Goal: Task Accomplishment & Management: Manage account settings

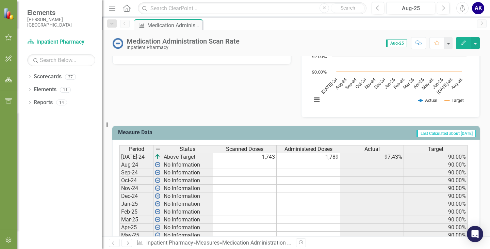
scroll to position [272, 0]
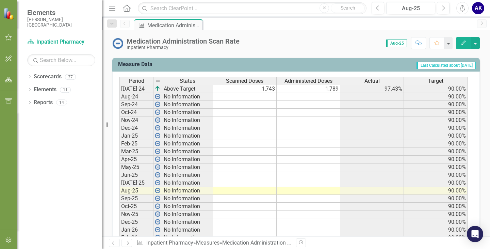
click at [265, 186] on td at bounding box center [245, 183] width 64 height 8
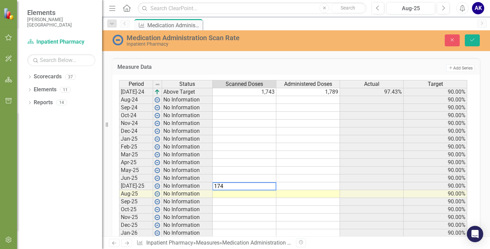
type textarea "1743"
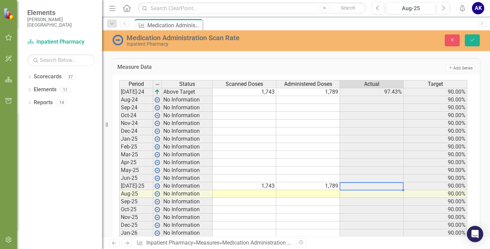
type textarea "1789"
click at [276, 92] on tr "Jul-24 Above Target 1,743 1,789 97.43% 90.00%" at bounding box center [293, 92] width 348 height 8
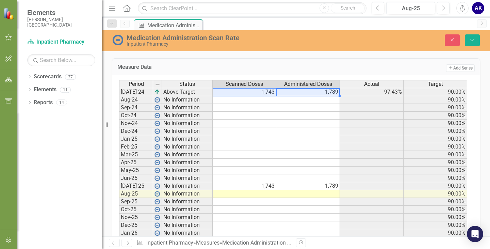
click at [271, 92] on td "1,743" at bounding box center [245, 92] width 64 height 8
click at [322, 91] on td "1,789" at bounding box center [308, 92] width 64 height 8
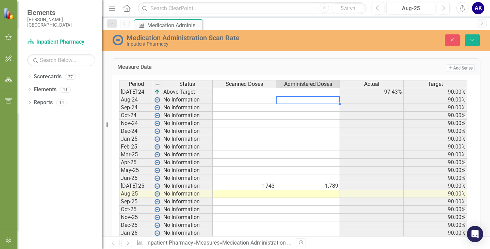
click at [326, 122] on td at bounding box center [308, 124] width 64 height 8
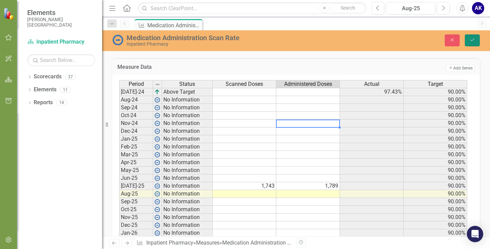
click at [470, 40] on button "Save" at bounding box center [472, 40] width 15 height 12
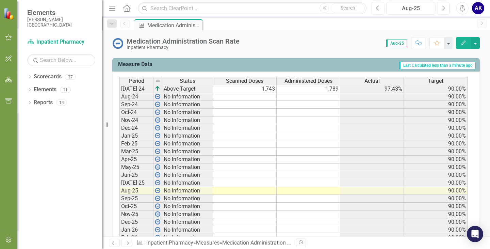
click at [238, 191] on td at bounding box center [245, 191] width 64 height 8
click at [250, 185] on td at bounding box center [245, 183] width 64 height 8
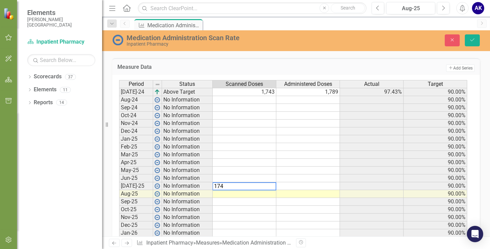
type textarea "1743"
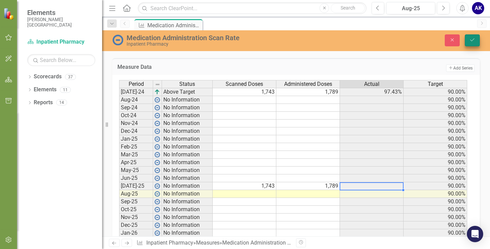
type textarea "1789"
click at [475, 41] on icon "Save" at bounding box center [473, 39] width 6 height 5
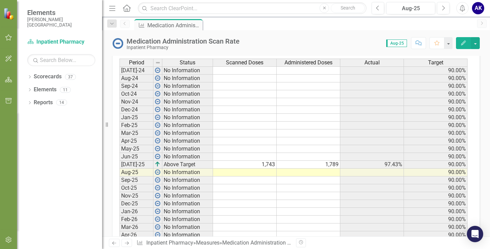
scroll to position [306, 0]
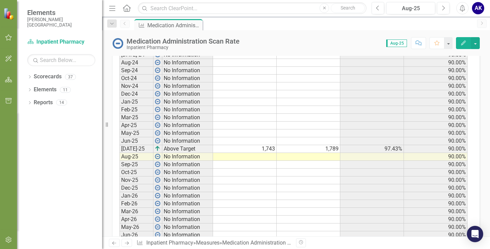
click at [266, 158] on td at bounding box center [245, 157] width 64 height 8
click at [260, 157] on td at bounding box center [245, 157] width 64 height 8
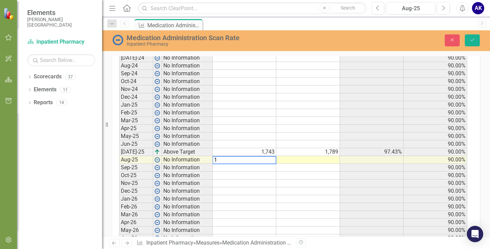
scroll to position [309, 0]
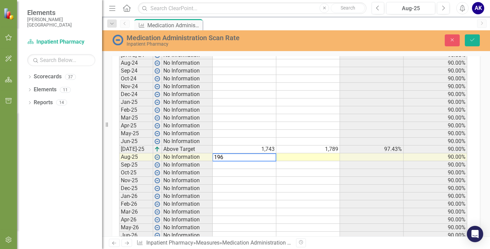
type textarea "1966"
type textarea "2098"
click at [472, 40] on icon "Save" at bounding box center [473, 39] width 6 height 5
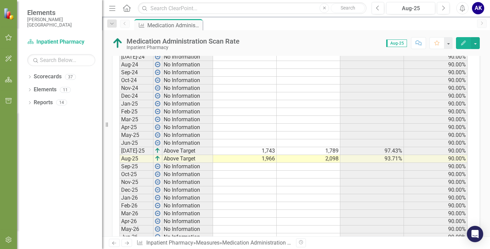
scroll to position [306, 0]
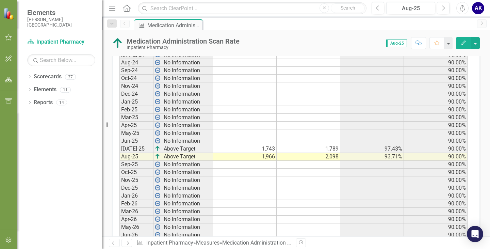
click at [373, 187] on td at bounding box center [373, 188] width 64 height 8
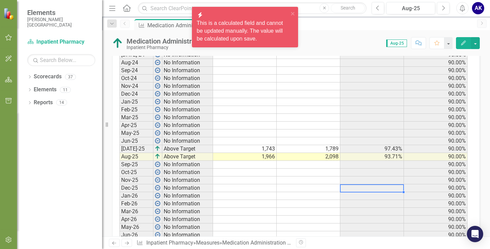
click at [311, 177] on td at bounding box center [309, 180] width 64 height 8
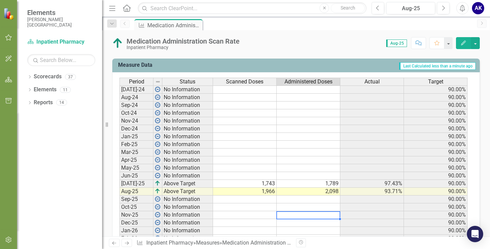
scroll to position [272, 0]
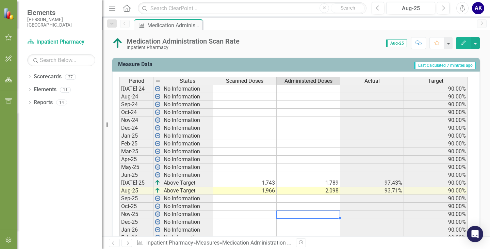
click at [269, 196] on td at bounding box center [245, 199] width 64 height 8
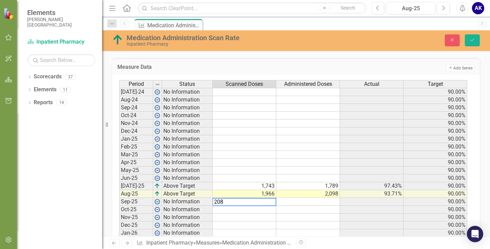
type textarea "2083"
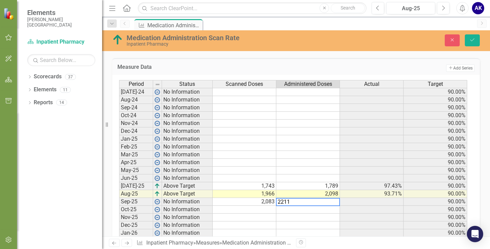
type textarea "2211"
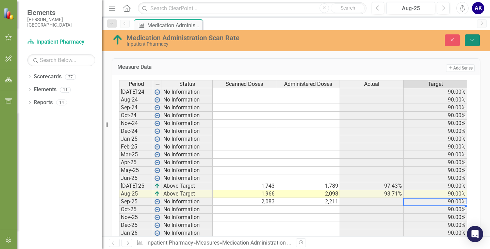
click at [470, 38] on icon "Save" at bounding box center [473, 39] width 6 height 5
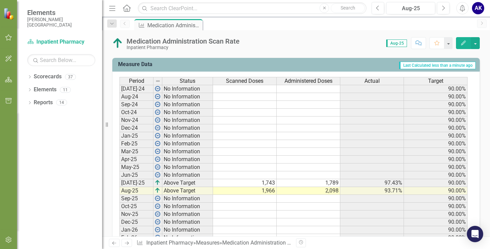
click at [265, 200] on td at bounding box center [245, 199] width 64 height 8
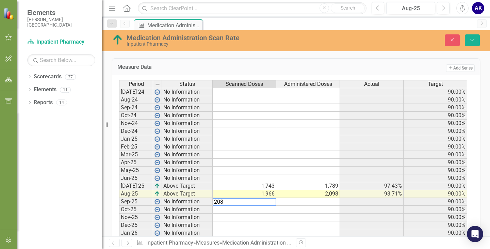
type textarea "2083"
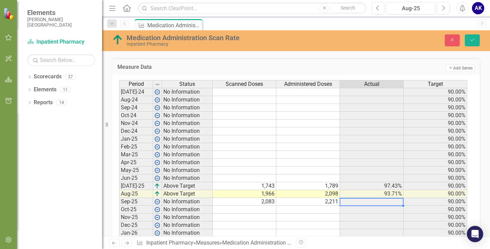
type textarea "2211"
click at [478, 38] on button "Save" at bounding box center [472, 40] width 15 height 12
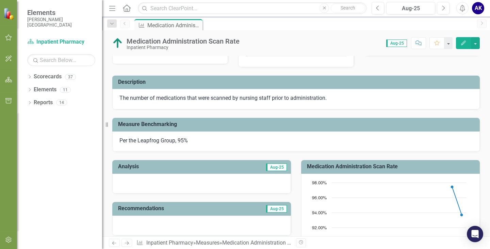
scroll to position [0, 0]
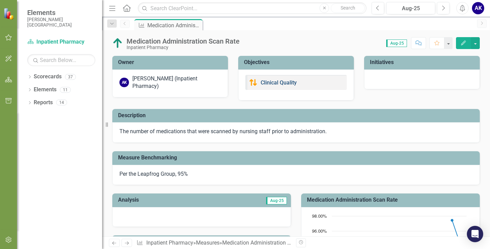
click at [270, 83] on link "Clinical Quality" at bounding box center [279, 82] width 36 height 6
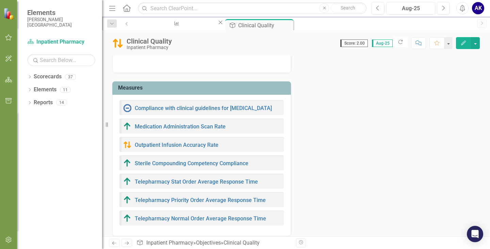
scroll to position [136, 0]
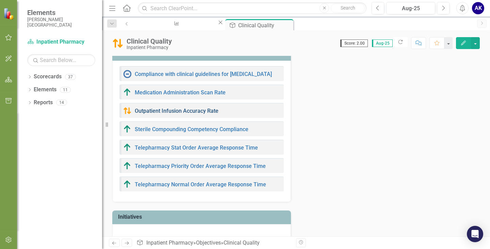
click at [180, 111] on link "Outpatient Infusion Accuracy Rate" at bounding box center [177, 111] width 84 height 6
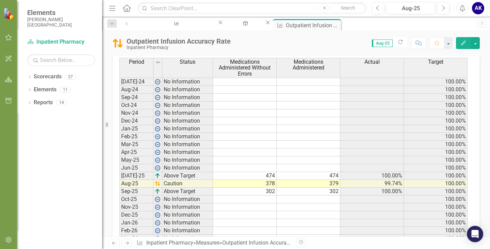
scroll to position [337, 0]
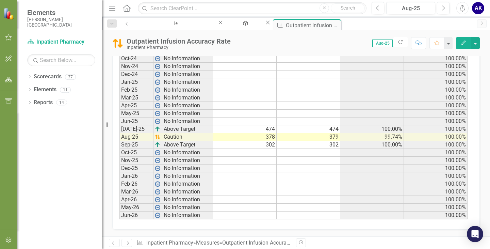
click at [268, 155] on td at bounding box center [245, 153] width 64 height 8
click at [271, 144] on td "302" at bounding box center [245, 145] width 64 height 8
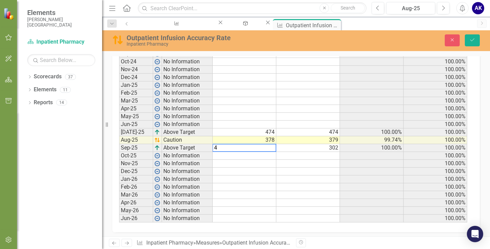
scroll to position [340, 0]
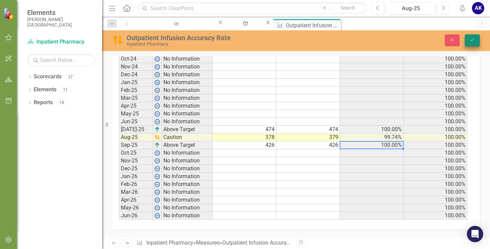
type textarea "426"
click at [473, 43] on button "Save" at bounding box center [472, 40] width 15 height 12
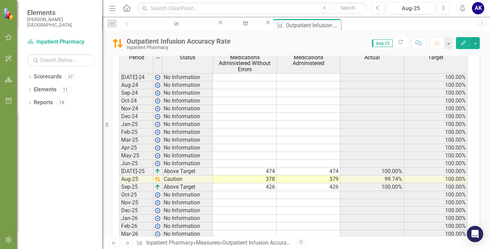
scroll to position [306, 0]
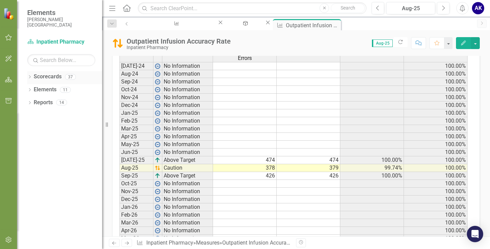
click at [29, 77] on icon "Dropdown" at bounding box center [29, 78] width 5 height 4
click at [26, 90] on icon "Dropdown" at bounding box center [22, 90] width 5 height 4
click at [26, 102] on icon "Dropdown" at bounding box center [22, 100] width 5 height 4
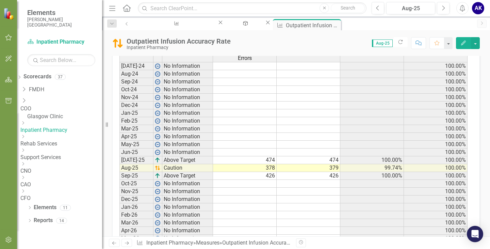
click at [26, 125] on icon "Dropdown" at bounding box center [22, 123] width 5 height 4
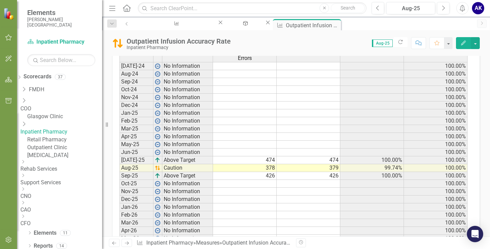
click at [70, 152] on link "Outpatient Clinic" at bounding box center [64, 148] width 75 height 8
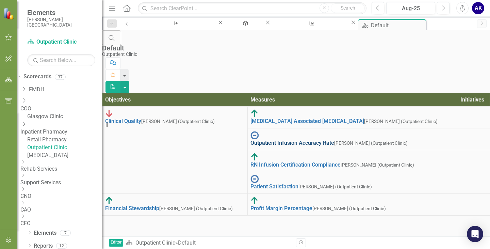
click at [294, 140] on link "Outpatient Infusion Accuracy Rate" at bounding box center [293, 143] width 84 height 6
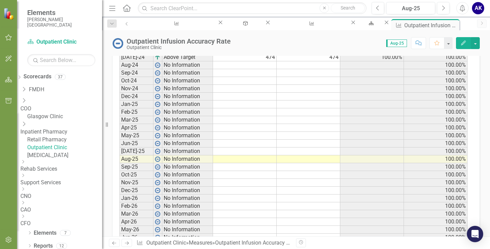
scroll to position [303, 0]
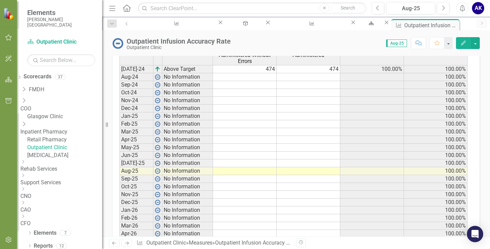
click at [255, 171] on td at bounding box center [245, 171] width 64 height 8
type textarea "4"
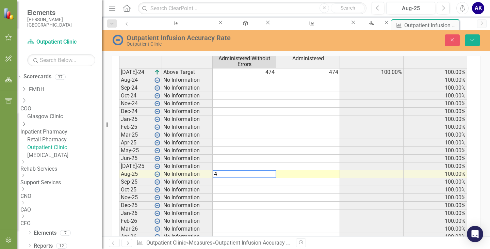
scroll to position [306, 0]
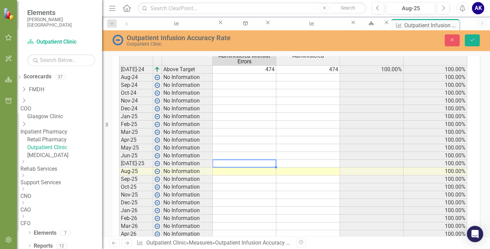
click at [260, 163] on td at bounding box center [245, 164] width 64 height 8
type textarea "474"
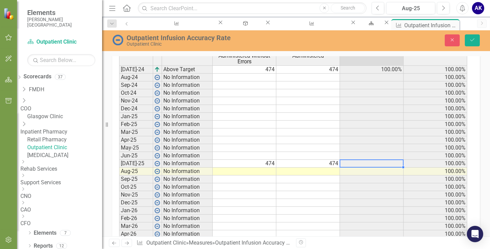
type textarea "474"
click at [271, 69] on td "474" at bounding box center [245, 69] width 64 height 8
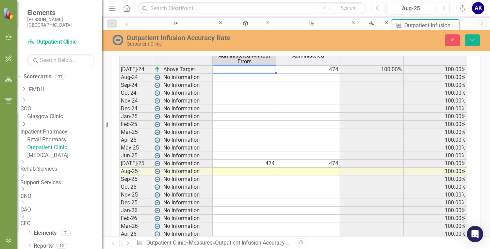
click at [318, 67] on td "474" at bounding box center [308, 69] width 64 height 8
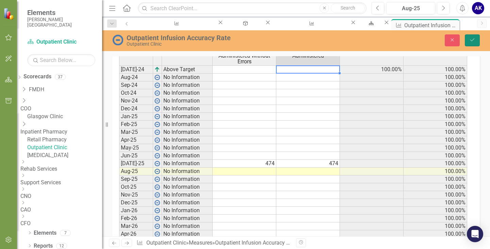
click at [475, 38] on icon "Save" at bounding box center [473, 39] width 6 height 5
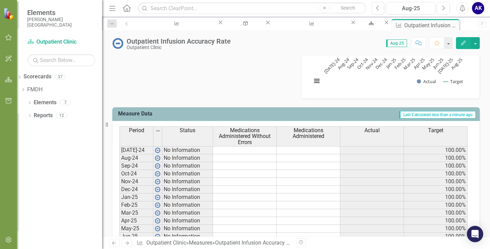
scroll to position [306, 0]
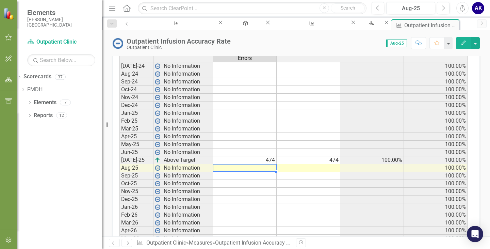
click at [257, 168] on td at bounding box center [245, 168] width 64 height 8
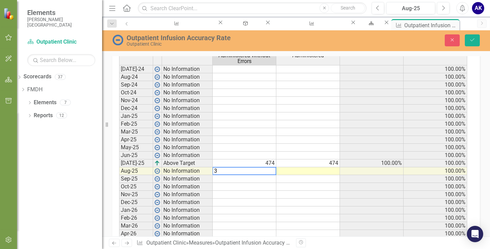
scroll to position [309, 0]
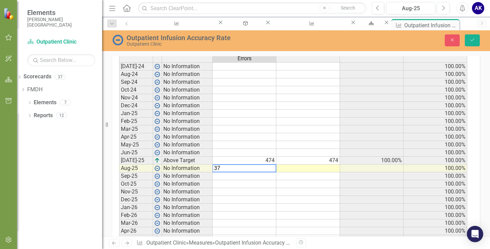
type textarea "378"
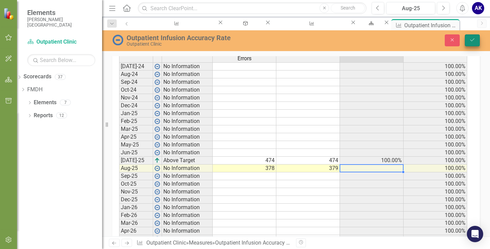
type textarea "379"
click at [474, 37] on button "Save" at bounding box center [472, 40] width 15 height 12
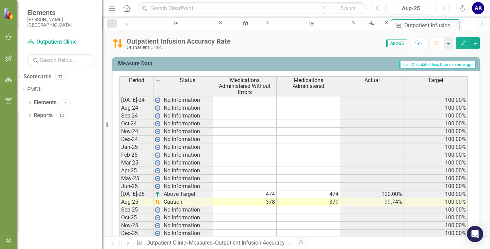
scroll to position [306, 0]
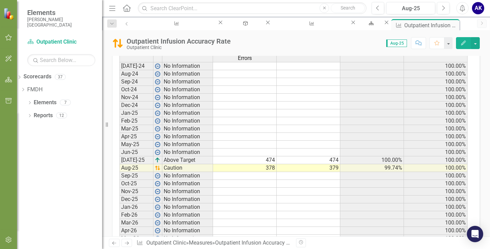
click at [274, 176] on td at bounding box center [245, 176] width 64 height 8
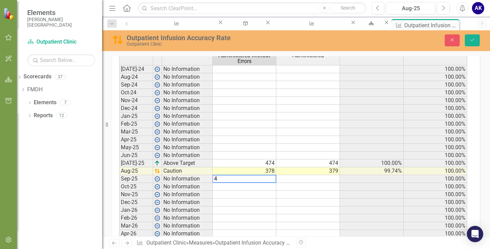
scroll to position [309, 0]
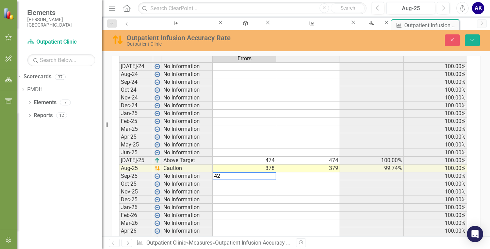
type textarea "426"
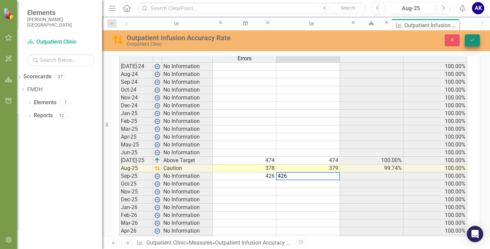
type textarea "426"
click at [472, 39] on icon "Save" at bounding box center [473, 39] width 6 height 5
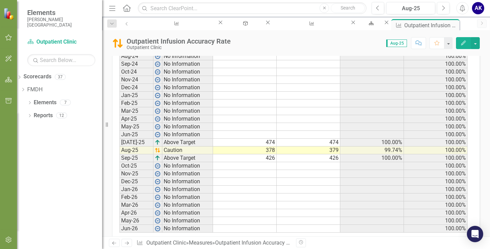
scroll to position [337, 0]
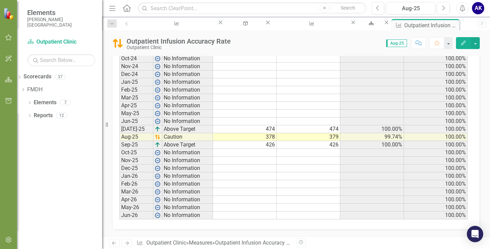
click at [299, 169] on td at bounding box center [309, 168] width 64 height 8
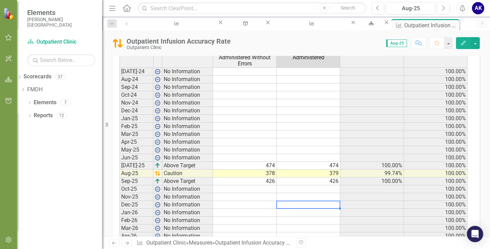
scroll to position [269, 0]
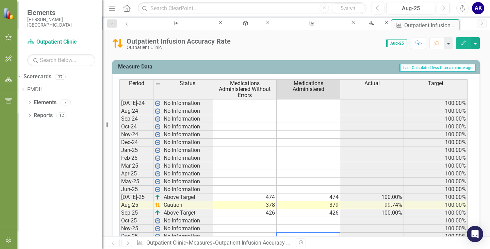
drag, startPoint x: 34, startPoint y: 87, endPoint x: 41, endPoint y: 111, distance: 24.9
click at [26, 88] on icon "Dropdown" at bounding box center [22, 90] width 5 height 4
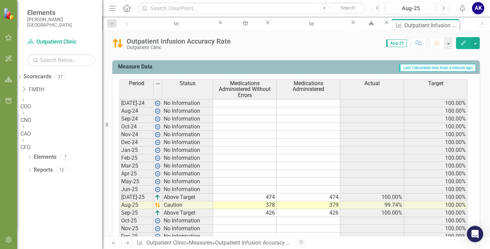
click at [53, 104] on link "COO" at bounding box center [61, 107] width 82 height 8
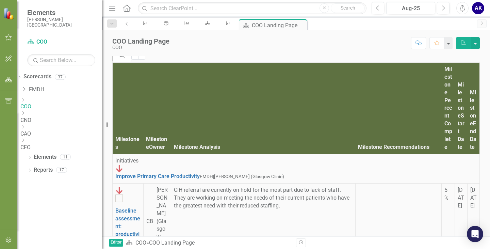
click at [26, 101] on icon "Dropdown" at bounding box center [22, 100] width 5 height 4
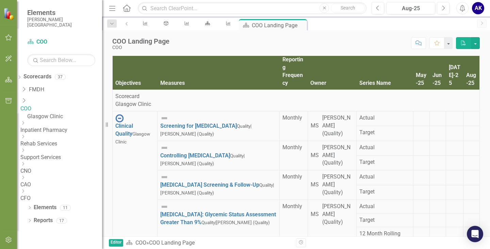
click at [26, 125] on icon "Dropdown" at bounding box center [22, 123] width 5 height 4
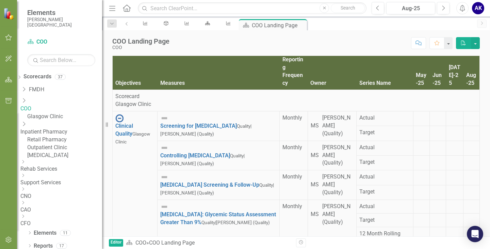
click at [69, 152] on link "Outpatient Clinic" at bounding box center [64, 148] width 75 height 8
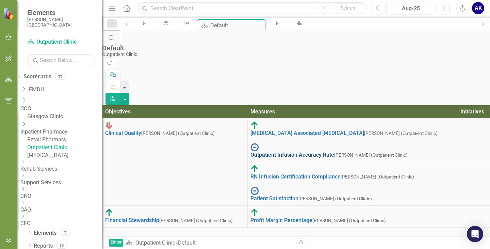
click at [282, 152] on link "Outpatient Infusion Accuracy Rate" at bounding box center [293, 155] width 84 height 6
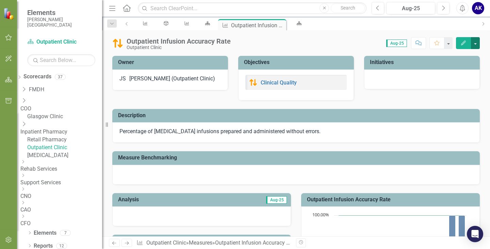
click at [477, 45] on button "button" at bounding box center [475, 43] width 9 height 12
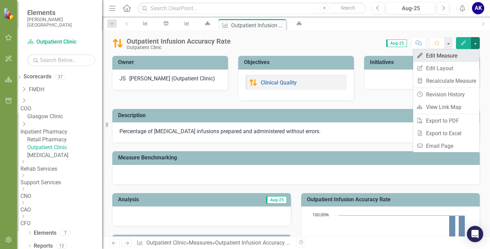
click at [441, 57] on link "Edit Edit Measure" at bounding box center [446, 55] width 66 height 13
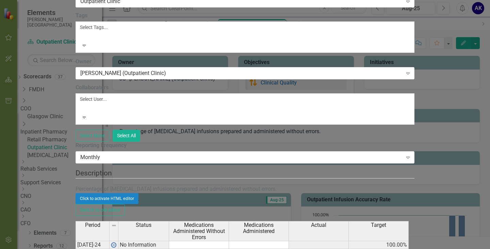
checkbox input "false"
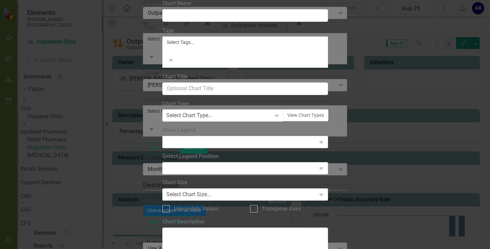
type input "Outpatient Infusion Accuracy Rate"
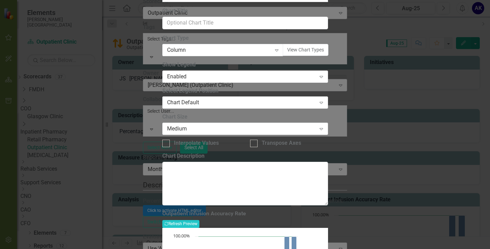
scroll to position [18, 0]
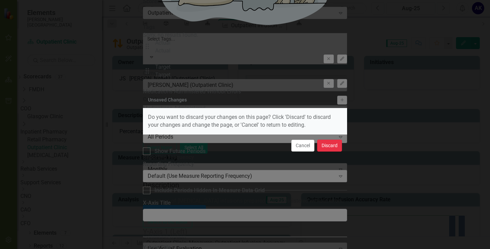
click at [326, 149] on button "Discard" at bounding box center [329, 146] width 25 height 12
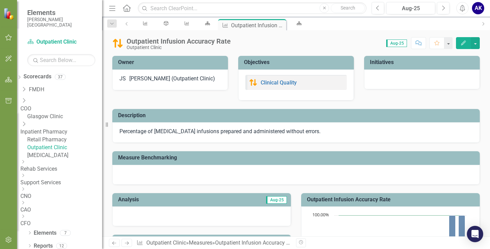
click at [67, 128] on link "Inpatient Pharmacy" at bounding box center [61, 132] width 82 height 8
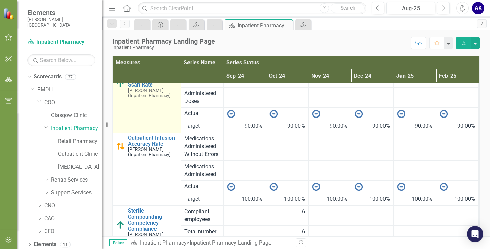
scroll to position [136, 0]
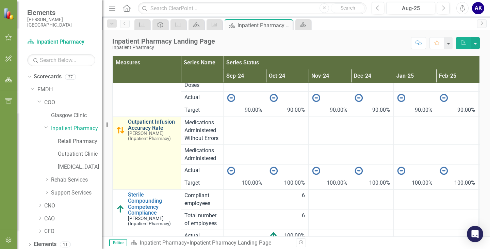
click at [143, 125] on link "Outpatient Infusion Accuracy Rate" at bounding box center [152, 125] width 49 height 12
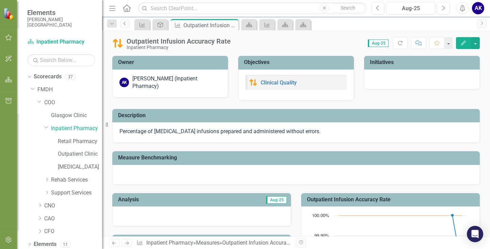
click at [124, 26] on link "Previous" at bounding box center [125, 24] width 10 height 8
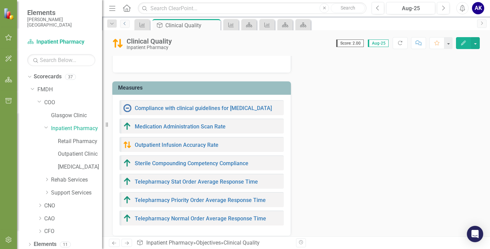
scroll to position [136, 0]
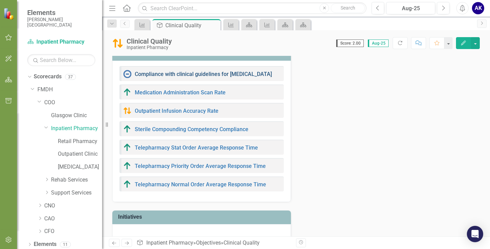
click at [184, 72] on link "Compliance with clinical guidelines for [MEDICAL_DATA]" at bounding box center [203, 74] width 137 height 6
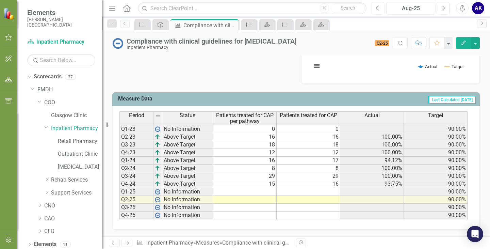
scroll to position [243, 0]
click at [272, 193] on td at bounding box center [245, 192] width 64 height 8
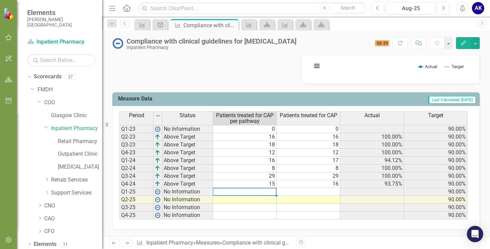
click at [272, 192] on td at bounding box center [245, 192] width 64 height 8
type textarea "6"
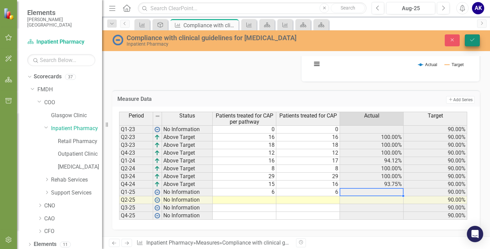
type textarea "6"
click at [474, 44] on button "Save" at bounding box center [472, 40] width 15 height 12
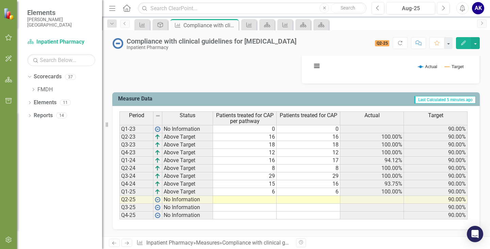
click at [276, 191] on td "6" at bounding box center [245, 192] width 64 height 8
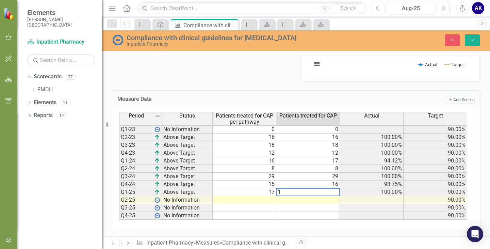
type textarea "17"
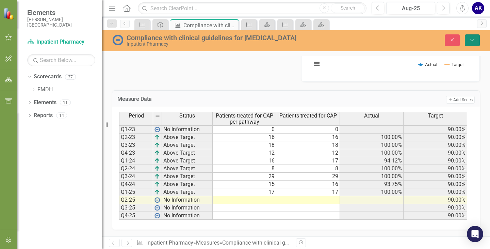
click at [477, 39] on button "Save" at bounding box center [472, 40] width 15 height 12
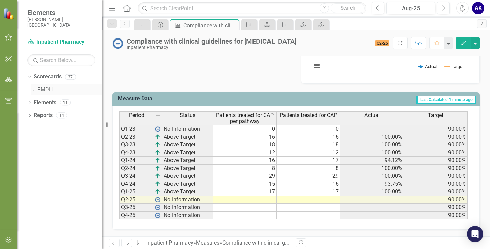
click at [32, 89] on icon "Dropdown" at bounding box center [33, 90] width 5 height 4
click at [40, 104] on icon "Dropdown" at bounding box center [39, 102] width 5 height 4
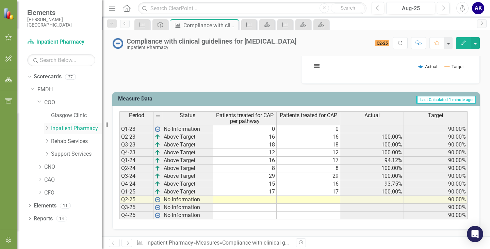
click at [55, 129] on link "Inpatient Pharmacy" at bounding box center [76, 129] width 51 height 8
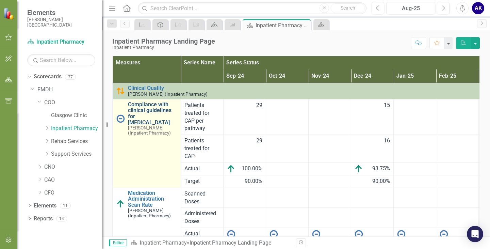
click at [142, 118] on link "Compliance with clinical guidelines for [MEDICAL_DATA]" at bounding box center [152, 113] width 49 height 24
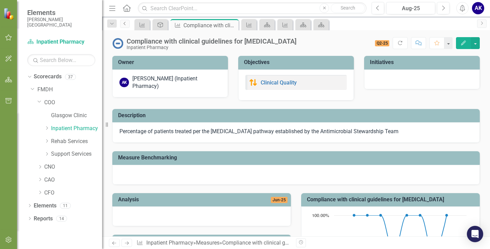
click at [122, 26] on link "Previous" at bounding box center [125, 24] width 10 height 8
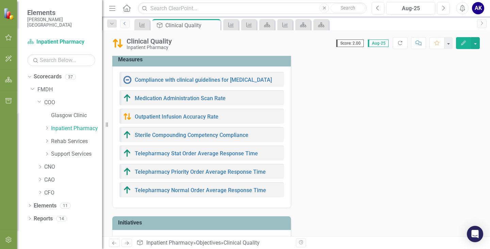
scroll to position [136, 0]
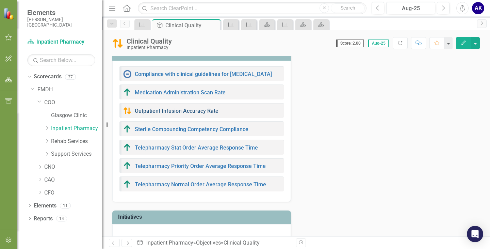
click at [146, 112] on link "Outpatient Infusion Accuracy Rate" at bounding box center [177, 111] width 84 height 6
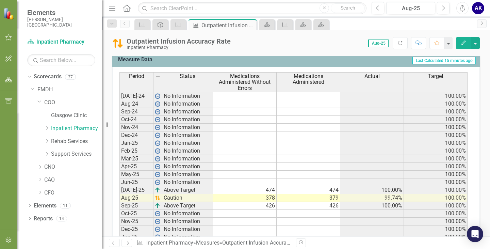
scroll to position [269, 0]
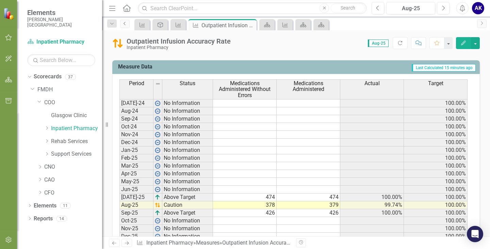
click at [124, 25] on icon "Previous" at bounding box center [124, 23] width 5 height 4
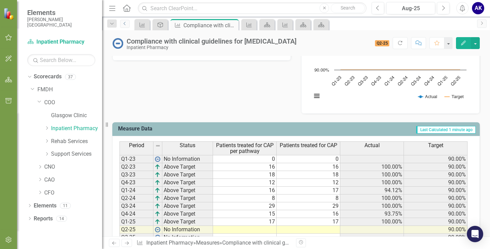
scroll to position [175, 0]
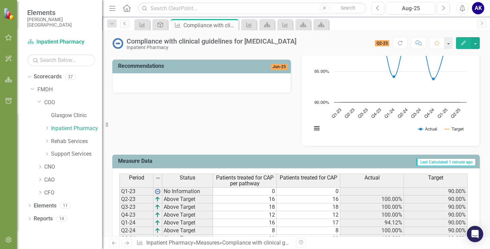
click at [125, 23] on icon "Previous" at bounding box center [124, 23] width 5 height 4
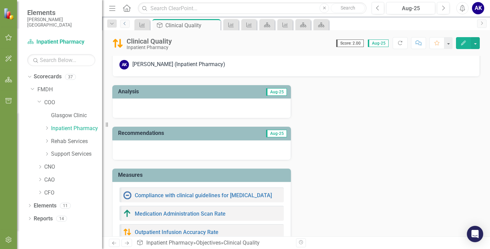
scroll to position [14, 0]
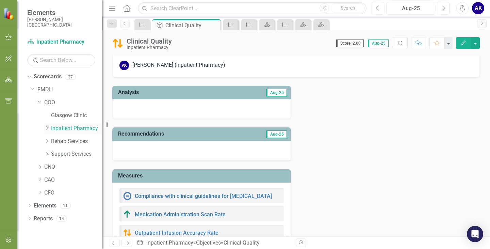
click at [56, 130] on link "Inpatient Pharmacy" at bounding box center [76, 129] width 51 height 8
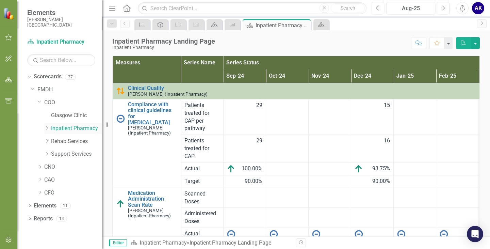
click at [47, 130] on icon "Dropdown" at bounding box center [46, 128] width 5 height 4
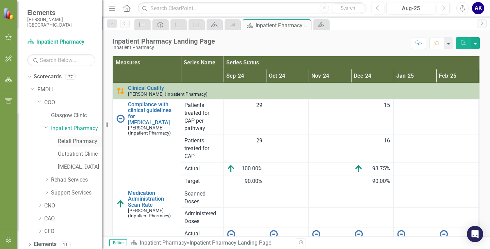
click at [59, 142] on link "Retail Pharmacy" at bounding box center [80, 142] width 44 height 8
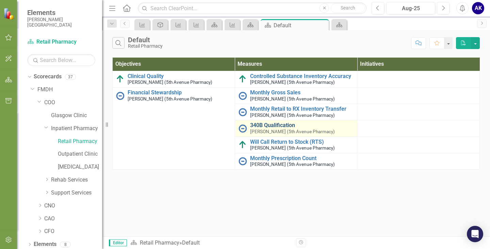
click at [270, 123] on link "340B Qualification" at bounding box center [302, 125] width 104 height 6
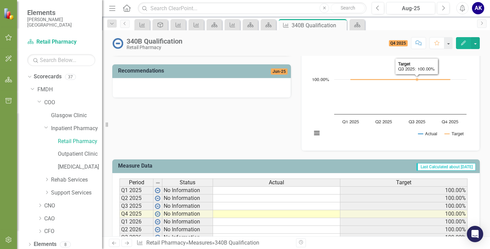
scroll to position [201, 0]
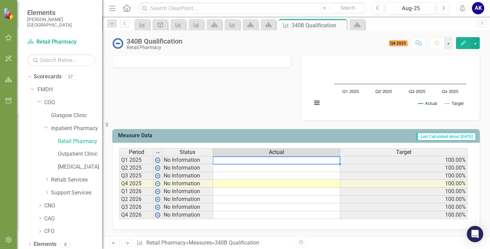
click at [308, 159] on td at bounding box center [276, 160] width 127 height 8
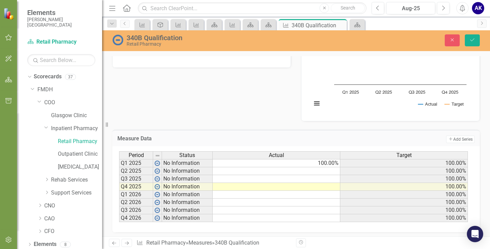
click at [314, 170] on td at bounding box center [277, 171] width 128 height 8
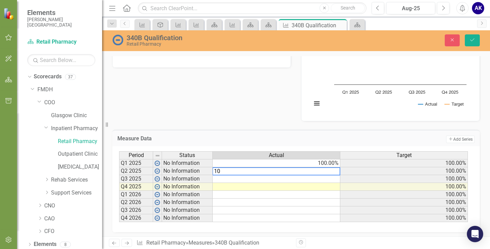
type textarea "100"
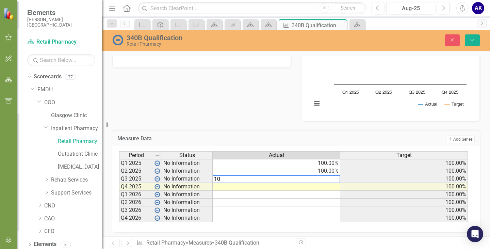
type textarea "100"
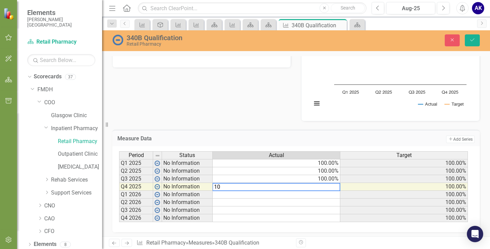
type textarea "100"
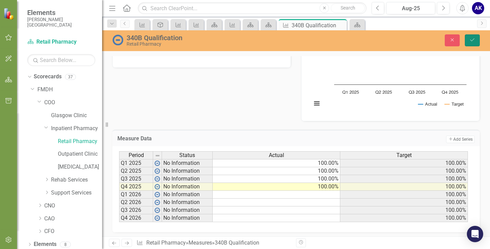
click at [473, 41] on icon "Save" at bounding box center [473, 39] width 6 height 5
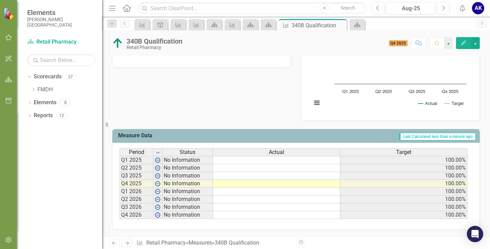
click at [267, 161] on td at bounding box center [276, 160] width 127 height 8
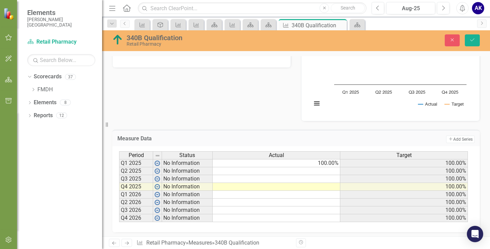
click at [295, 176] on td at bounding box center [277, 179] width 128 height 8
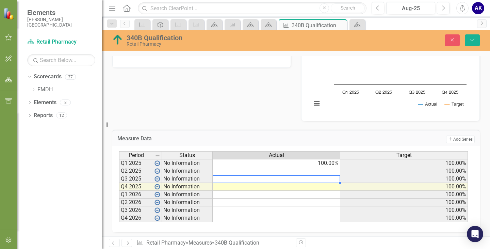
click at [298, 172] on td at bounding box center [277, 171] width 128 height 8
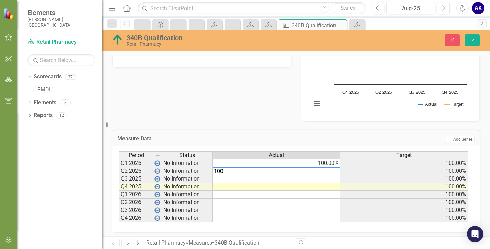
type textarea "100"
click at [299, 181] on td at bounding box center [277, 179] width 128 height 8
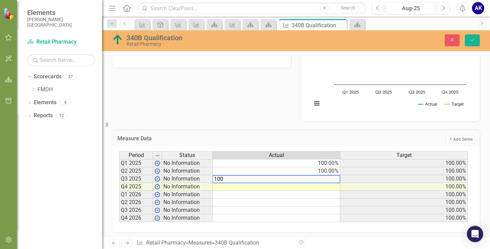
type textarea "100"
click at [299, 187] on td at bounding box center [277, 187] width 128 height 8
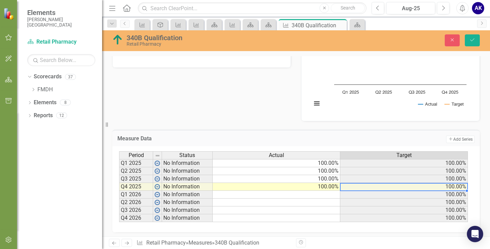
type textarea "100"
click at [262, 112] on div "Analysis Jun-25 Recommendations Jun-25 340B Qualification Chart Line chart with…" at bounding box center [296, 52] width 378 height 137
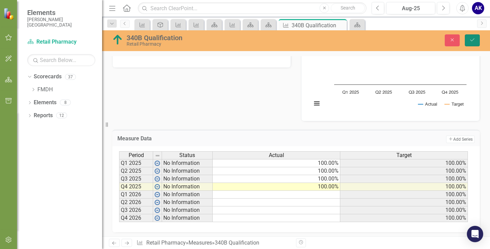
click at [472, 42] on icon "Save" at bounding box center [473, 39] width 6 height 5
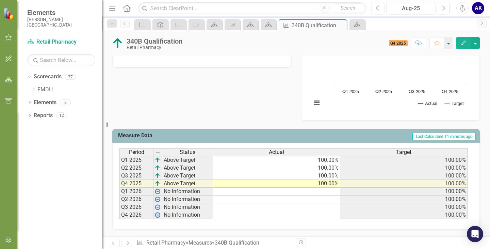
click at [120, 195] on div "Period Status Actual Target Q1 2025 Above Target 100.00% 100.00% Q2 2025 Above …" at bounding box center [120, 183] width 0 height 71
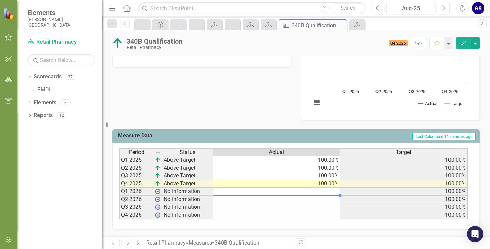
click at [321, 193] on td at bounding box center [276, 192] width 127 height 8
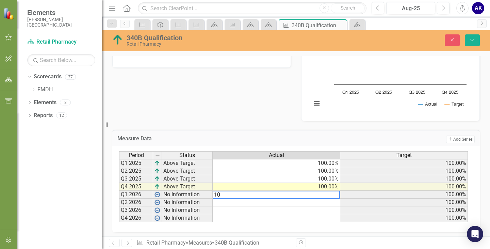
type textarea "100"
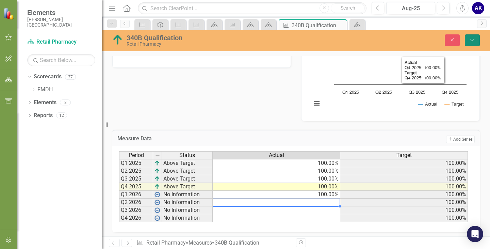
click at [474, 39] on icon "submit" at bounding box center [473, 39] width 4 height 3
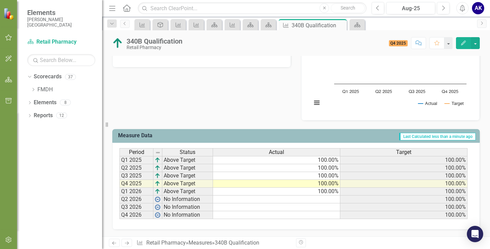
click at [262, 192] on td "100.00%" at bounding box center [276, 192] width 127 height 8
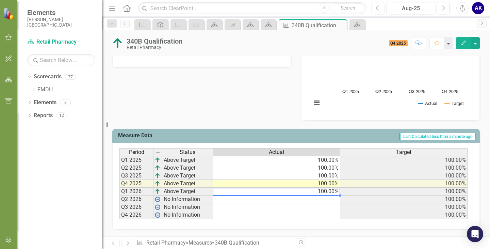
click at [228, 107] on div "Analysis Jun-25 Recommendations Jun-25 340B Qualification Chart Line chart with…" at bounding box center [296, 52] width 378 height 137
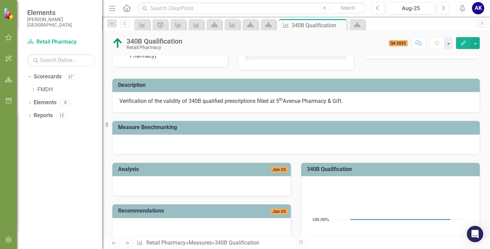
scroll to position [0, 0]
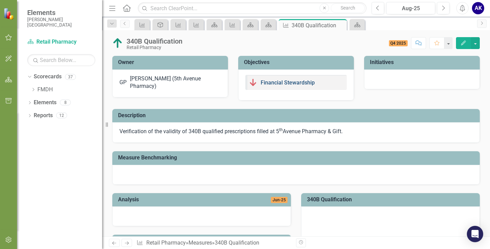
click at [273, 83] on link "Financial Stewardship" at bounding box center [288, 82] width 54 height 6
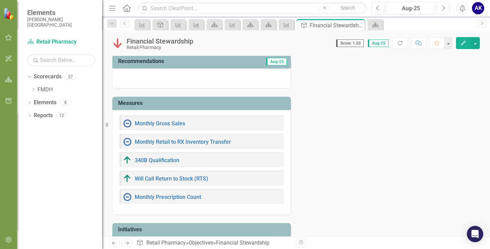
scroll to position [102, 0]
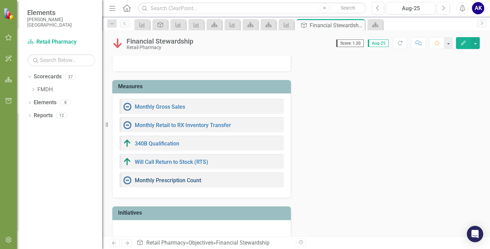
click at [167, 183] on link "Monthly Prescription Count" at bounding box center [168, 180] width 66 height 6
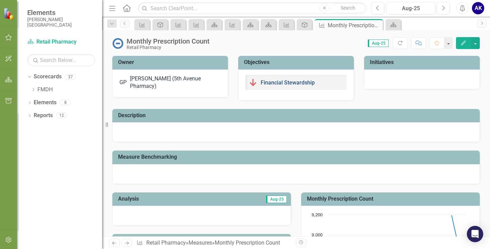
click at [271, 81] on link "Financial Stewardship" at bounding box center [288, 82] width 54 height 6
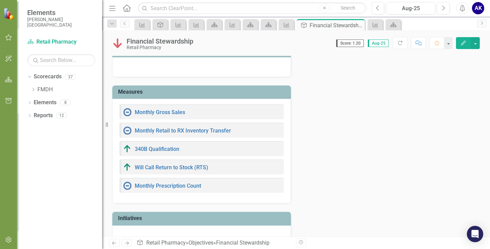
scroll to position [102, 0]
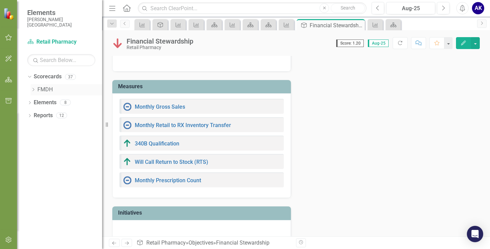
click at [33, 91] on icon "Dropdown" at bounding box center [33, 90] width 5 height 4
click at [41, 104] on icon "Dropdown" at bounding box center [39, 102] width 5 height 4
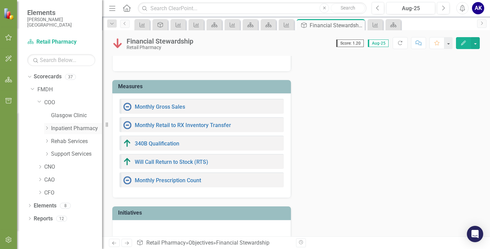
click at [49, 127] on icon "Dropdown" at bounding box center [46, 128] width 5 height 4
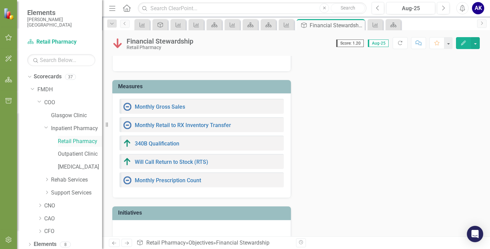
click at [66, 141] on link "Retail Pharmacy" at bounding box center [80, 142] width 44 height 8
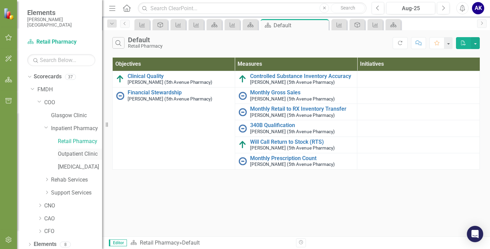
click at [75, 154] on link "Outpatient Clinic" at bounding box center [80, 154] width 44 height 8
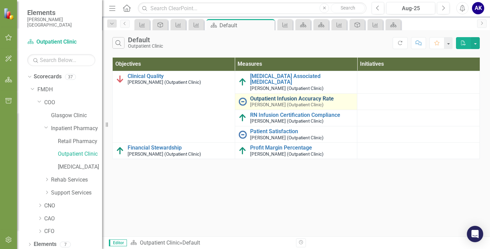
click at [266, 98] on link "Outpatient Infusion Accuracy Rate" at bounding box center [302, 99] width 104 height 6
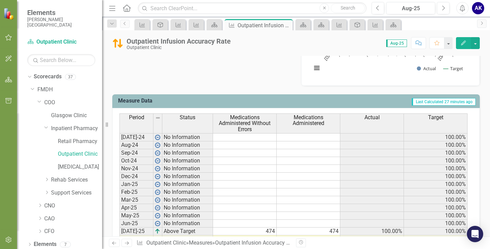
scroll to position [269, 0]
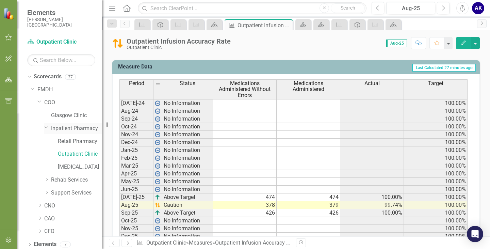
click at [69, 130] on link "Inpatient Pharmacy" at bounding box center [76, 129] width 51 height 8
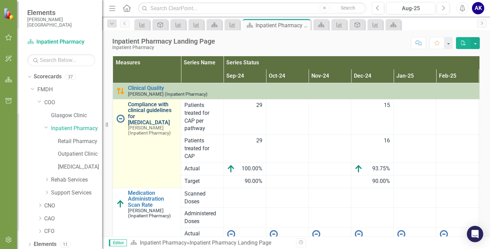
click at [151, 108] on link "Compliance with clinical guidelines for [MEDICAL_DATA]" at bounding box center [152, 113] width 49 height 24
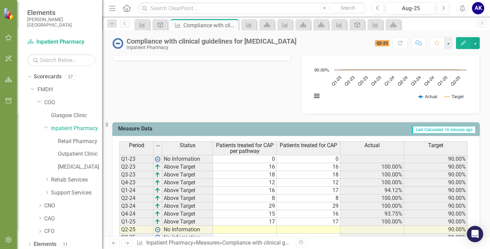
scroll to position [175, 0]
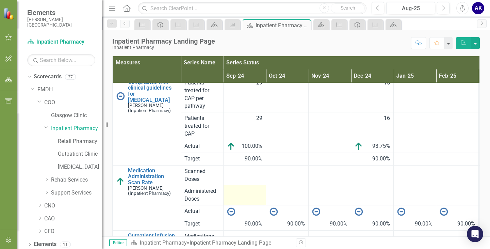
scroll to position [34, 0]
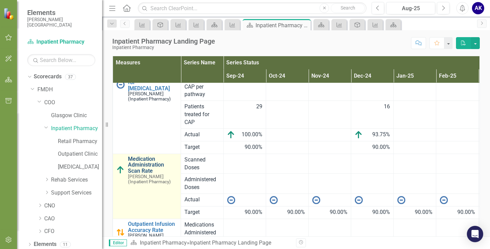
click at [144, 168] on link "Medication Administration Scan Rate" at bounding box center [152, 165] width 49 height 18
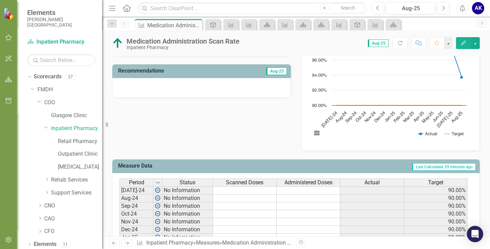
scroll to position [122, 0]
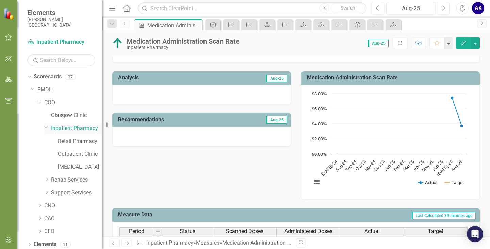
click at [65, 128] on link "Inpatient Pharmacy" at bounding box center [76, 129] width 51 height 8
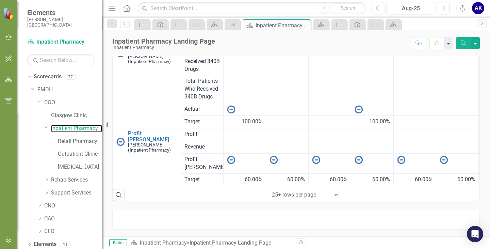
scroll to position [385, 0]
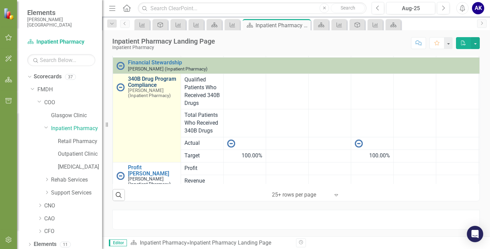
click at [144, 81] on link "340B Drug Program Compliance" at bounding box center [152, 82] width 49 height 12
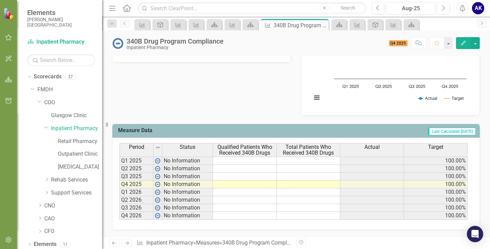
scroll to position [206, 0]
drag, startPoint x: 73, startPoint y: 144, endPoint x: 85, endPoint y: 151, distance: 14.4
click at [73, 144] on link "Retail Pharmacy" at bounding box center [80, 142] width 44 height 8
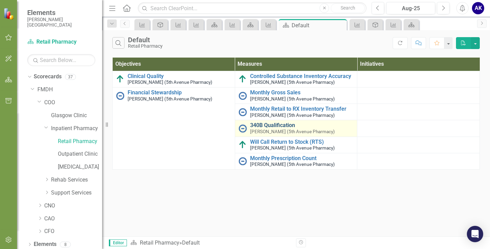
click at [288, 125] on link "340B Qualification" at bounding box center [302, 125] width 104 height 6
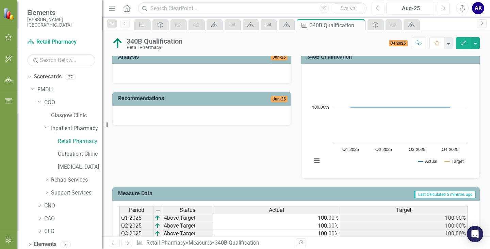
scroll to position [201, 0]
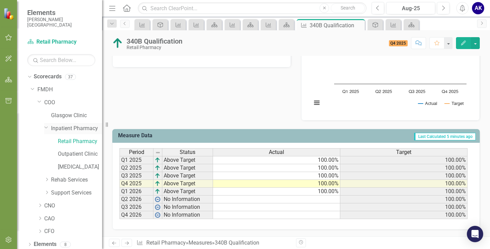
click at [74, 131] on link "Inpatient Pharmacy" at bounding box center [76, 129] width 51 height 8
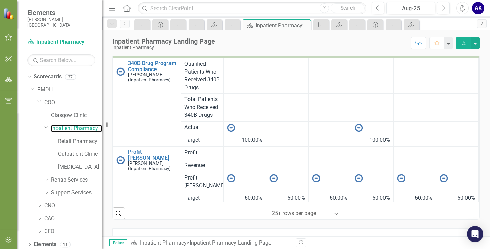
scroll to position [25, 0]
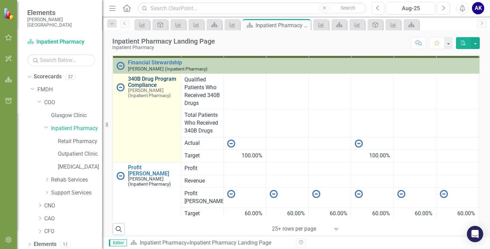
click at [151, 82] on link "340B Drug Program Compliance" at bounding box center [152, 82] width 49 height 12
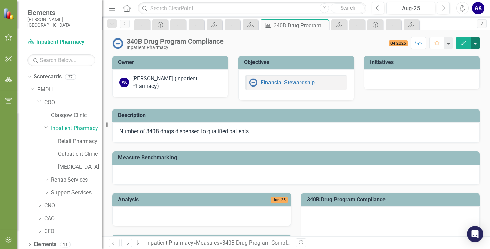
click at [477, 43] on button "button" at bounding box center [475, 43] width 9 height 12
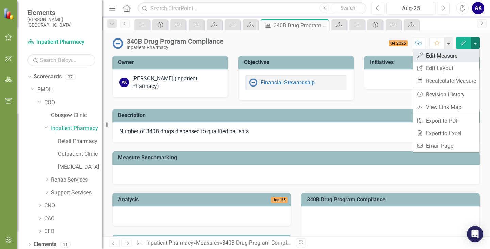
click at [445, 58] on link "Edit Edit Measure" at bounding box center [446, 55] width 66 height 13
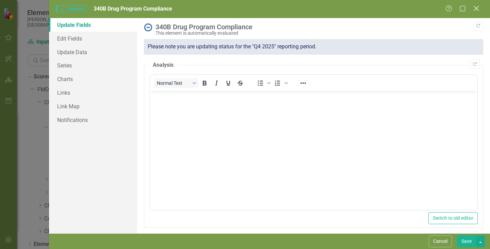
click at [477, 8] on icon at bounding box center [476, 8] width 5 height 5
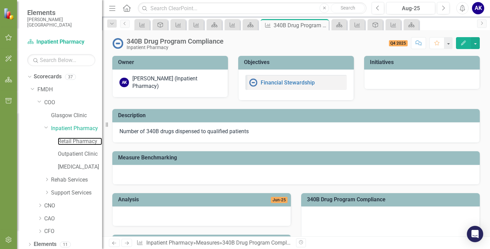
click at [83, 143] on link "Retail Pharmacy" at bounding box center [80, 142] width 44 height 8
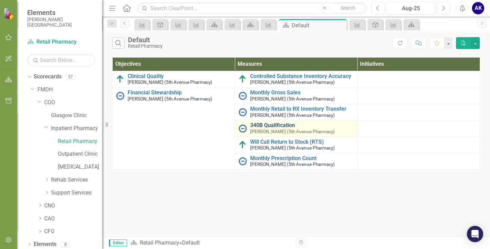
click at [268, 127] on link "340B Qualification" at bounding box center [302, 125] width 104 height 6
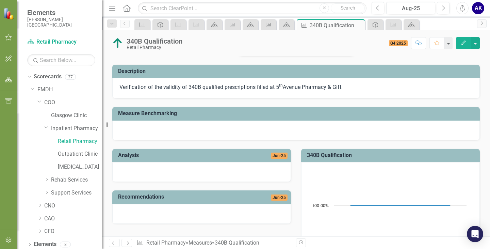
scroll to position [34, 0]
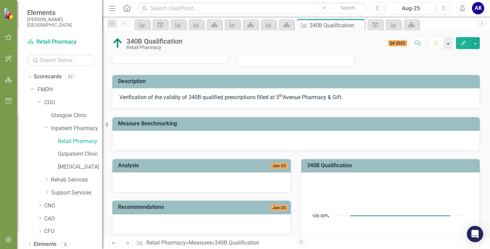
click at [450, 45] on button "button" at bounding box center [448, 43] width 9 height 12
click at [476, 46] on button "button" at bounding box center [475, 43] width 9 height 12
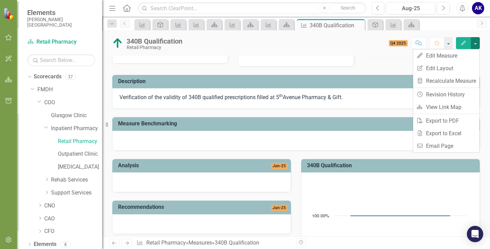
click at [371, 65] on div "Owner GP Greg Page (5th Avenue Pharmacy) Objectives Financial Stewardship Initi…" at bounding box center [296, 81] width 378 height 137
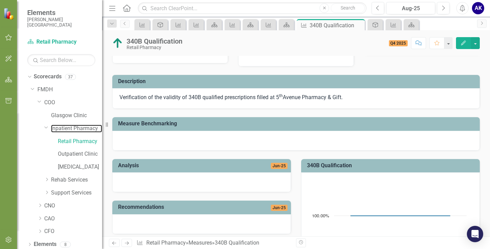
drag, startPoint x: 69, startPoint y: 129, endPoint x: 138, endPoint y: 147, distance: 70.6
click at [69, 129] on link "Inpatient Pharmacy" at bounding box center [76, 129] width 51 height 8
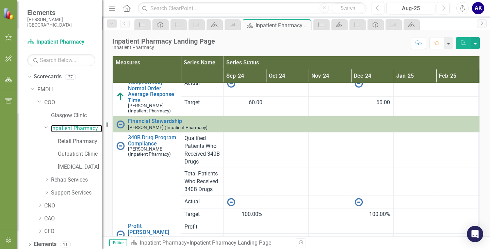
scroll to position [409, 0]
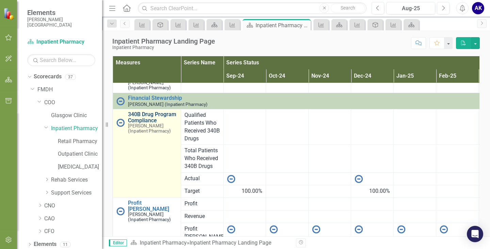
click at [145, 116] on link "340B Drug Program Compliance" at bounding box center [152, 117] width 49 height 12
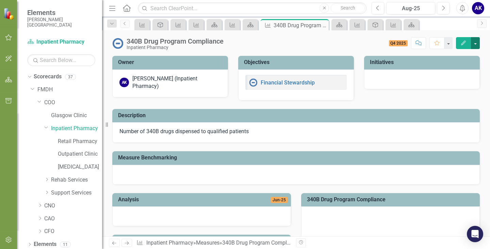
click at [478, 44] on button "button" at bounding box center [475, 43] width 9 height 12
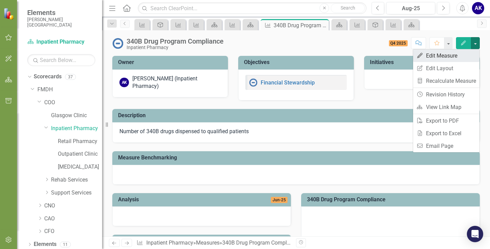
click at [441, 57] on link "Edit Edit Measure" at bounding box center [446, 55] width 66 height 13
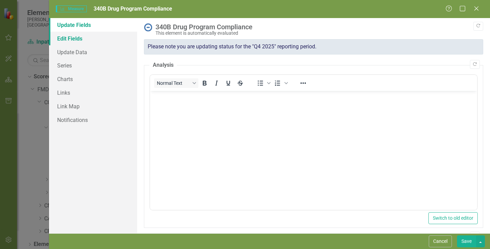
click at [74, 38] on link "Edit Fields" at bounding box center [93, 39] width 88 height 14
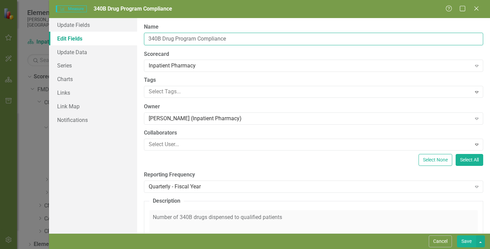
drag, startPoint x: 240, startPoint y: 37, endPoint x: 115, endPoint y: 43, distance: 124.8
click at [115, 43] on div "Update Fields Edit Fields Update Data Series Charts Links Link Map Notification…" at bounding box center [269, 125] width 441 height 215
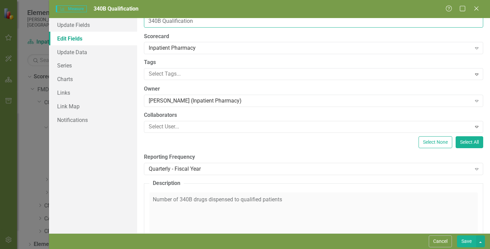
scroll to position [34, 0]
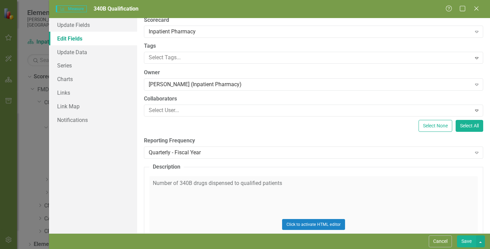
type input "340B Qualification"
click at [323, 192] on div "Click to activate HTML editor" at bounding box center [313, 224] width 329 height 97
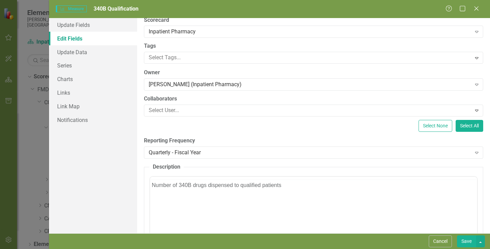
scroll to position [0, 0]
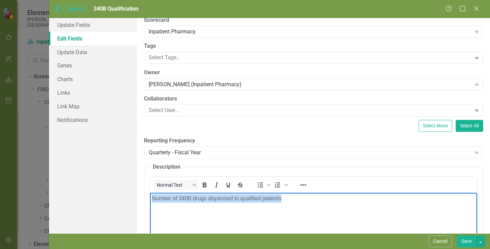
drag, startPoint x: 277, startPoint y: 200, endPoint x: 73, endPoint y: 208, distance: 204.5
click at [150, 208] on html "Number of 340B drugs dispensed to qualified patients" at bounding box center [313, 243] width 327 height 102
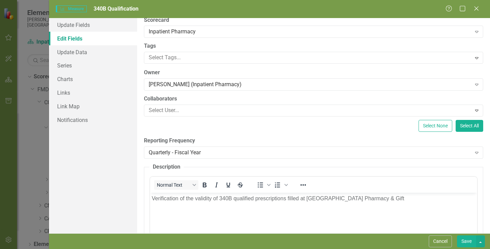
click at [468, 238] on button "Save" at bounding box center [466, 241] width 19 height 12
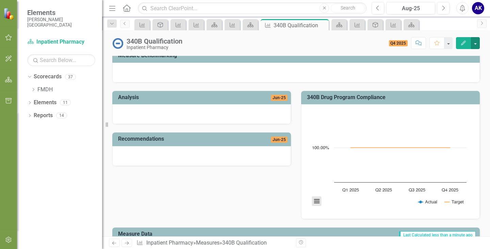
scroll to position [136, 0]
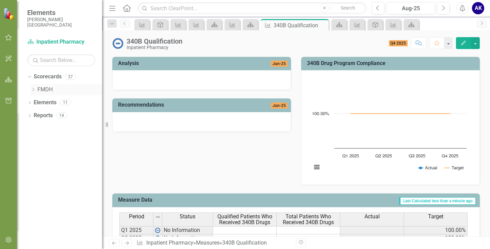
click at [32, 89] on icon "Dropdown" at bounding box center [33, 90] width 5 height 4
click at [53, 103] on link "COO" at bounding box center [73, 103] width 58 height 8
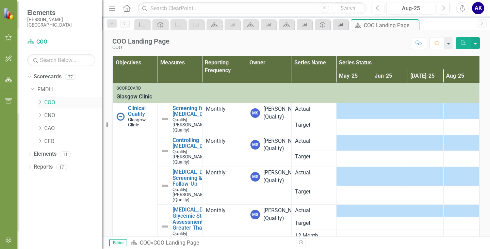
click at [41, 103] on icon "Dropdown" at bounding box center [39, 102] width 5 height 4
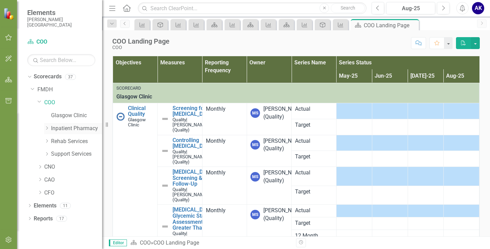
click at [49, 127] on icon "Dropdown" at bounding box center [46, 128] width 5 height 4
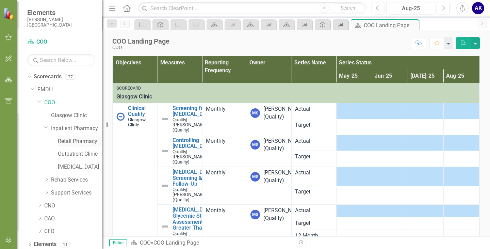
click at [68, 140] on link "Retail Pharmacy" at bounding box center [80, 142] width 44 height 8
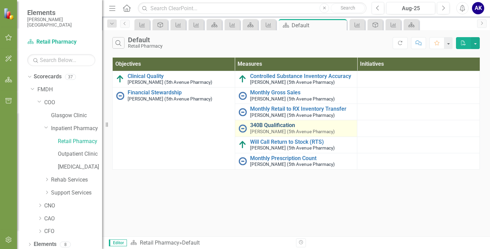
click at [268, 126] on link "340B Qualification" at bounding box center [302, 125] width 104 height 6
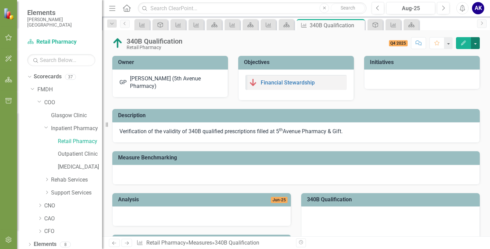
click at [479, 45] on button "button" at bounding box center [475, 43] width 9 height 12
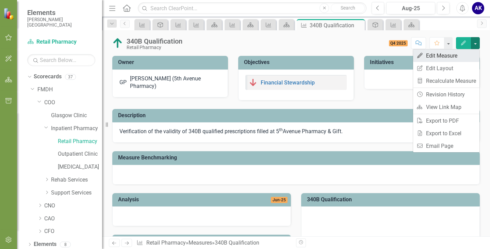
click at [435, 55] on link "Edit Edit Measure" at bounding box center [446, 55] width 66 height 13
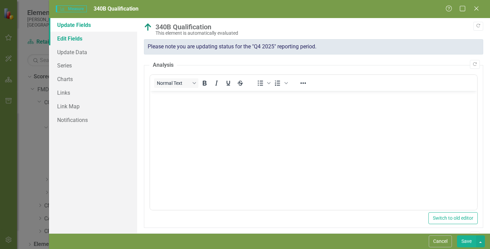
click at [78, 41] on link "Edit Fields" at bounding box center [93, 39] width 88 height 14
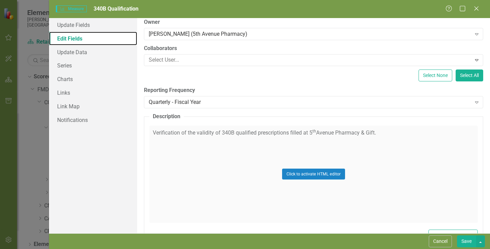
scroll to position [73, 0]
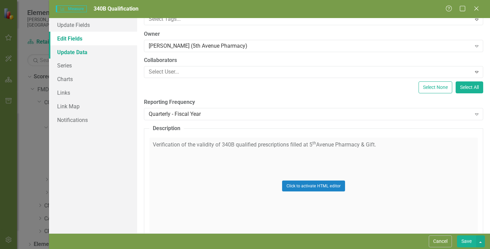
click at [82, 52] on link "Update Data" at bounding box center [93, 52] width 88 height 14
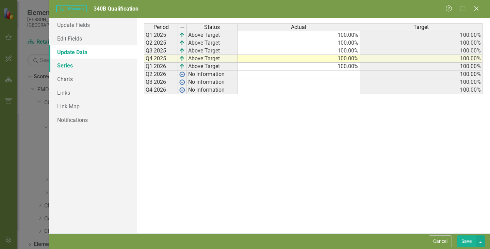
click at [72, 70] on link "Series" at bounding box center [93, 66] width 88 height 14
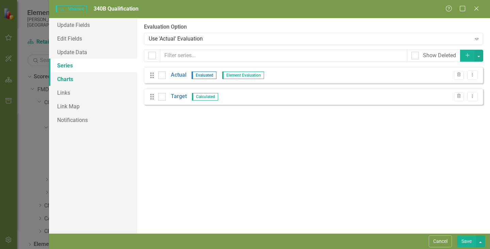
click at [73, 79] on link "Charts" at bounding box center [93, 79] width 88 height 14
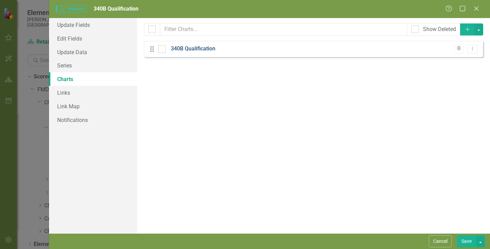
click at [187, 46] on link "340B Qualification" at bounding box center [193, 49] width 45 height 8
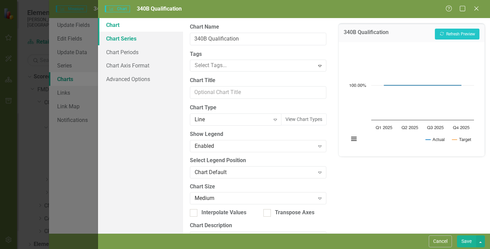
click at [135, 42] on link "Chart Series" at bounding box center [140, 39] width 85 height 14
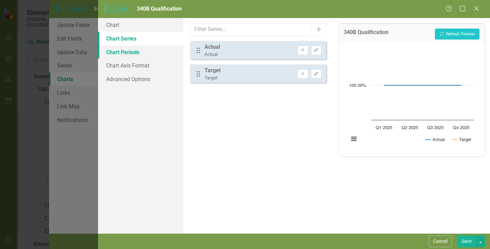
click at [141, 53] on link "Chart Periods" at bounding box center [140, 52] width 85 height 14
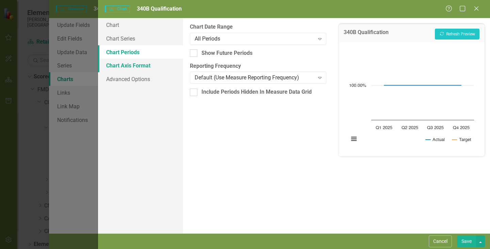
click at [144, 65] on link "Chart Axis Format" at bounding box center [140, 66] width 85 height 14
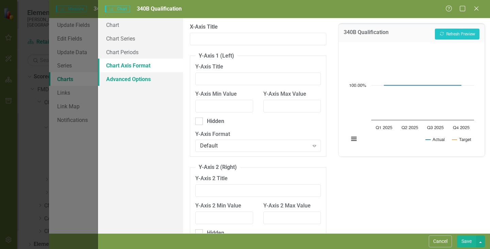
click at [144, 78] on link "Advanced Options" at bounding box center [140, 79] width 85 height 14
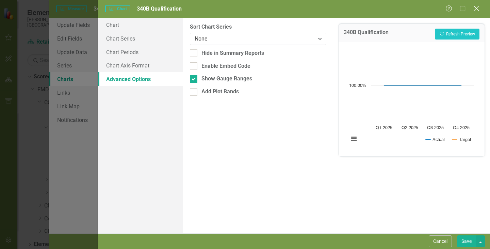
click at [475, 7] on icon at bounding box center [476, 8] width 5 height 5
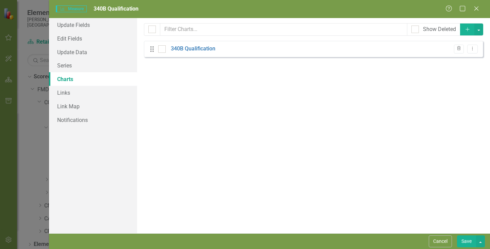
click at [481, 6] on div "Help Maximize Close" at bounding box center [465, 9] width 38 height 8
click at [478, 10] on icon at bounding box center [476, 8] width 5 height 5
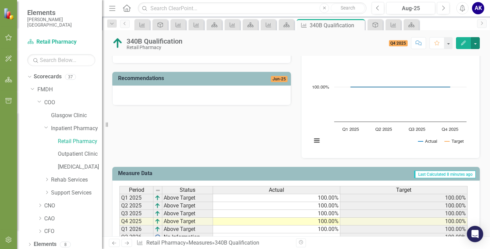
scroll to position [132, 0]
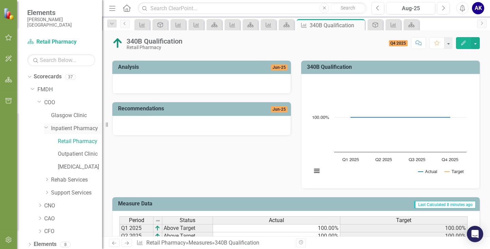
click at [70, 132] on link "Inpatient Pharmacy" at bounding box center [76, 129] width 51 height 8
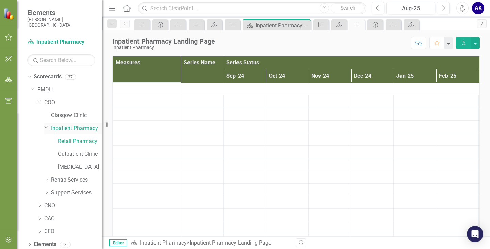
click at [72, 129] on link "Inpatient Pharmacy" at bounding box center [76, 129] width 51 height 8
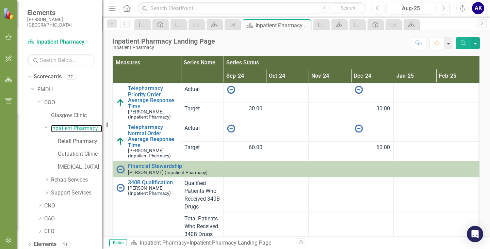
scroll to position [419, 0]
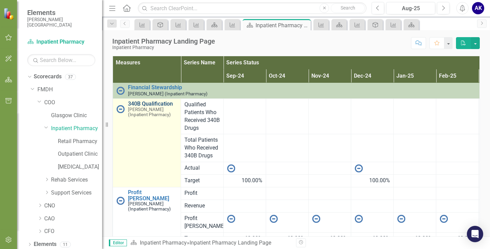
click at [142, 104] on link "340B Qualification" at bounding box center [152, 104] width 49 height 6
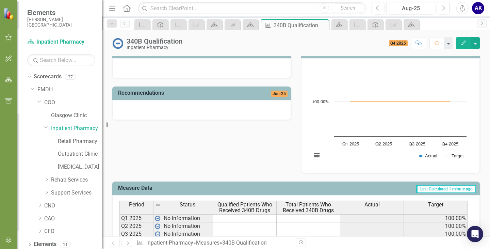
scroll to position [138, 0]
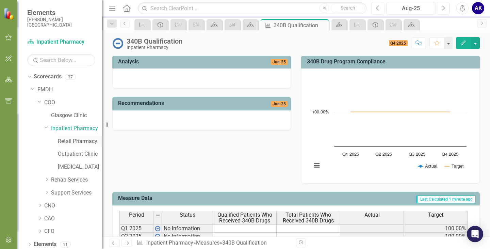
click at [73, 141] on link "Retail Pharmacy" at bounding box center [80, 142] width 44 height 8
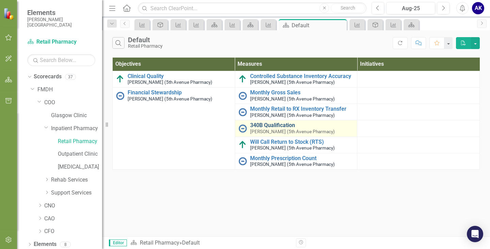
click at [276, 126] on link "340B Qualification" at bounding box center [302, 125] width 104 height 6
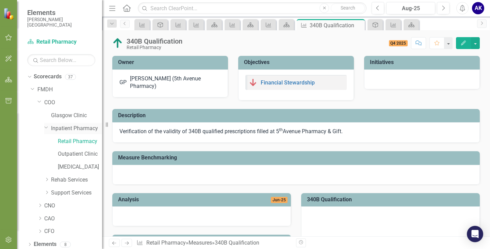
click at [63, 131] on link "Inpatient Pharmacy" at bounding box center [76, 129] width 51 height 8
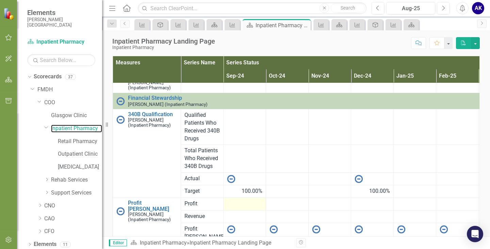
scroll to position [419, 0]
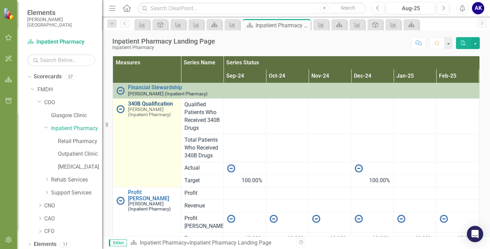
click at [154, 106] on link "340B Qualification" at bounding box center [152, 104] width 49 height 6
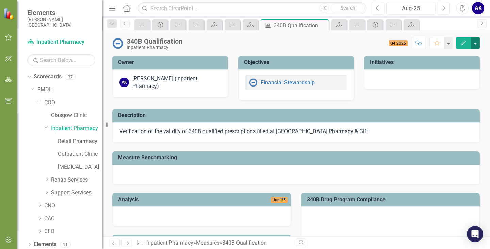
click at [476, 42] on button "button" at bounding box center [475, 43] width 9 height 12
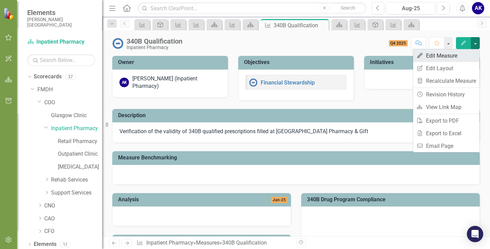
click at [452, 57] on link "Edit Edit Measure" at bounding box center [446, 55] width 66 height 13
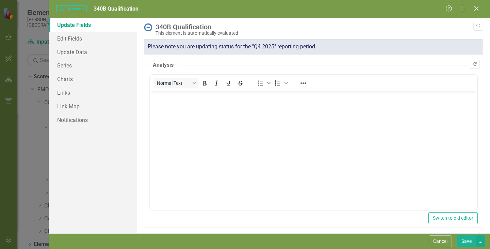
click at [74, 28] on link "Update Fields" at bounding box center [93, 25] width 88 height 14
click at [72, 39] on link "Edit Fields" at bounding box center [93, 39] width 88 height 14
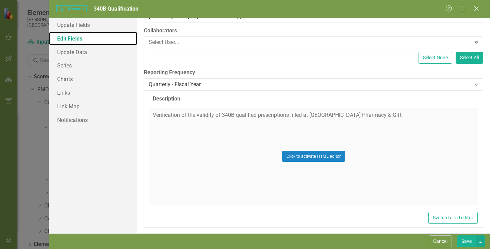
scroll to position [107, 0]
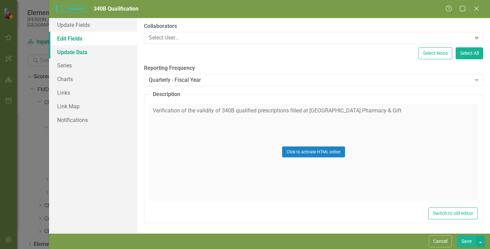
click at [64, 49] on link "Update Data" at bounding box center [93, 52] width 88 height 14
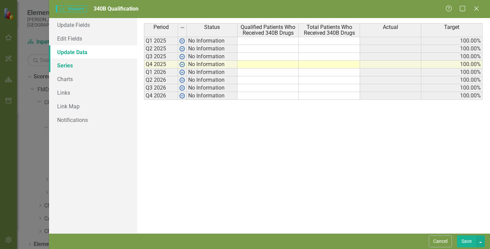
click at [69, 64] on link "Series" at bounding box center [93, 66] width 88 height 14
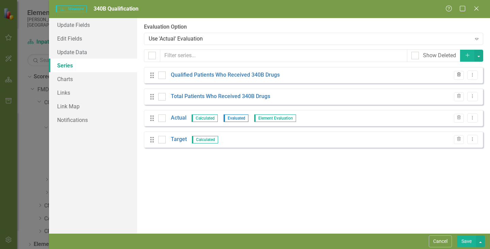
click at [460, 74] on icon "Trash" at bounding box center [459, 75] width 5 height 4
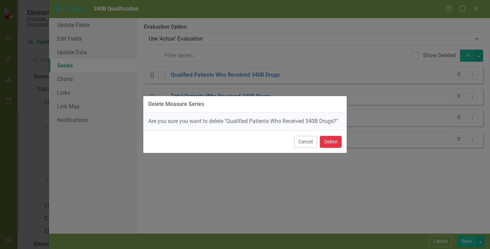
click at [335, 141] on button "Delete" at bounding box center [331, 142] width 22 height 12
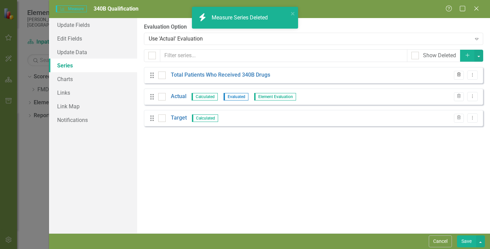
click at [460, 72] on button "Trash" at bounding box center [459, 75] width 10 height 9
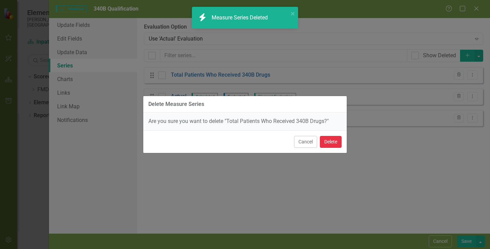
click at [328, 139] on button "Delete" at bounding box center [331, 142] width 22 height 12
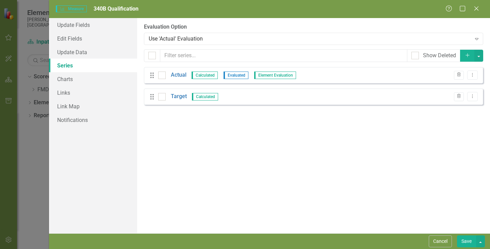
click at [466, 237] on button "Save" at bounding box center [466, 241] width 19 height 12
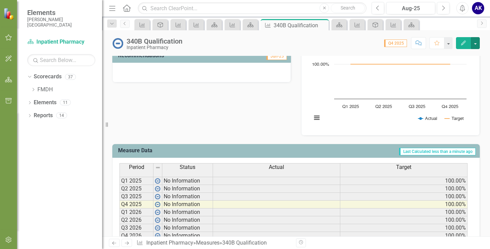
scroll to position [204, 0]
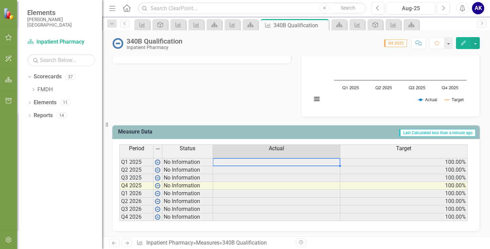
click at [292, 160] on td at bounding box center [276, 162] width 127 height 8
click at [317, 165] on div at bounding box center [276, 165] width 127 height 1
click at [320, 161] on td at bounding box center [276, 162] width 127 height 8
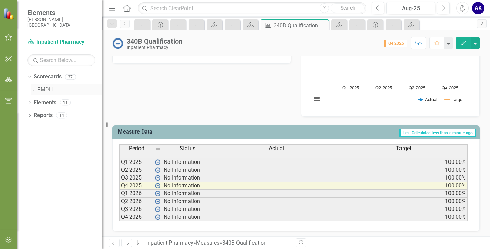
click at [34, 90] on icon at bounding box center [34, 89] width 2 height 3
click at [47, 105] on link "COO" at bounding box center [73, 103] width 58 height 8
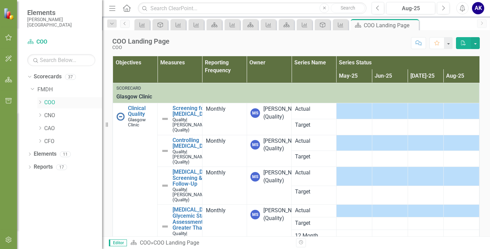
click at [41, 102] on icon at bounding box center [40, 101] width 2 height 3
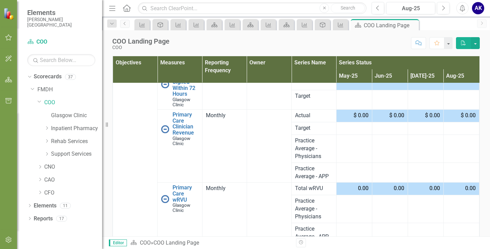
scroll to position [613, 0]
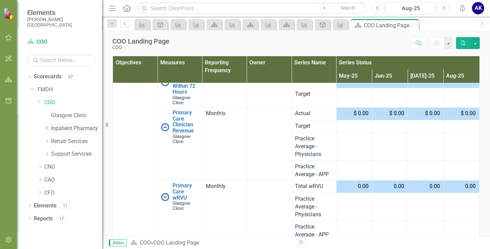
click at [77, 124] on div "Dropdown Inpatient Pharmacy" at bounding box center [73, 128] width 58 height 11
click at [49, 128] on icon "Dropdown" at bounding box center [46, 128] width 5 height 4
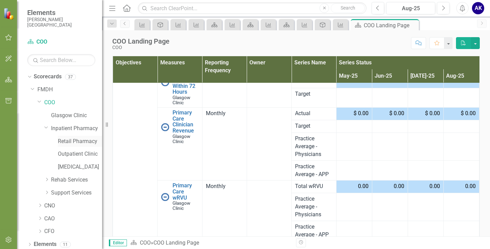
click at [64, 140] on link "Retail Pharmacy" at bounding box center [80, 142] width 44 height 8
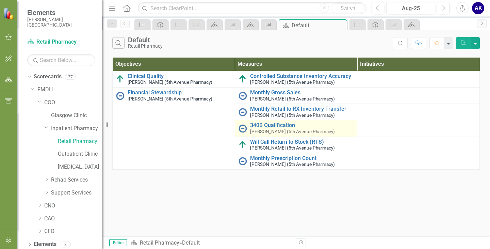
click at [276, 128] on div "340B Qualification [PERSON_NAME] (5th Avenue Pharmacy)" at bounding box center [302, 128] width 104 height 12
click at [277, 124] on link "340B Qualification" at bounding box center [302, 125] width 104 height 6
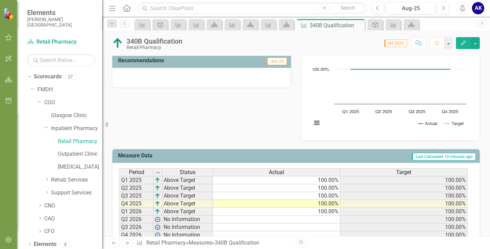
scroll to position [201, 0]
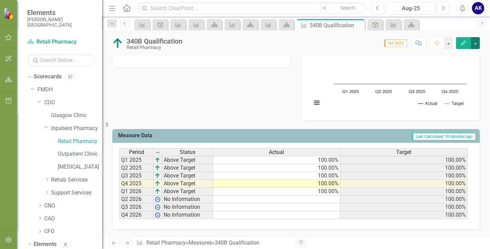
click at [475, 47] on button "button" at bounding box center [475, 43] width 9 height 12
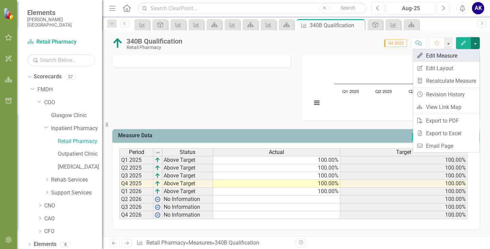
click at [457, 56] on link "Edit Edit Measure" at bounding box center [446, 55] width 66 height 13
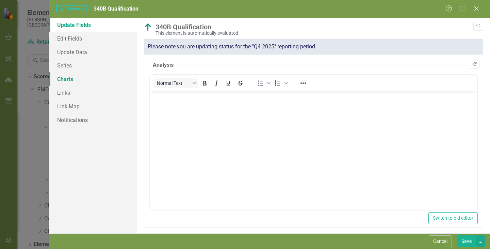
scroll to position [0, 0]
click at [75, 42] on link "Edit Fields" at bounding box center [93, 39] width 88 height 14
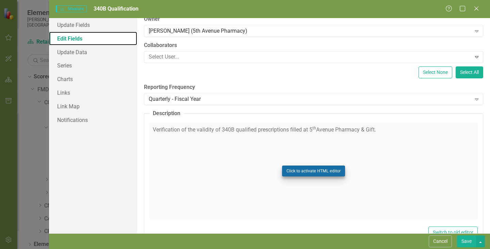
scroll to position [107, 0]
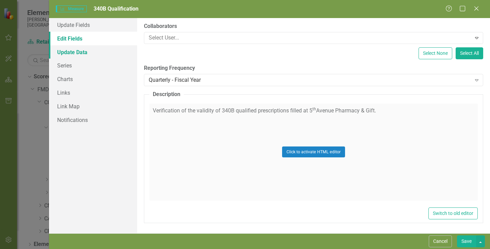
click at [61, 49] on link "Update Data" at bounding box center [93, 52] width 88 height 14
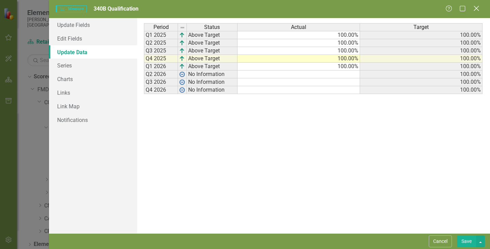
click at [476, 8] on icon at bounding box center [476, 8] width 5 height 5
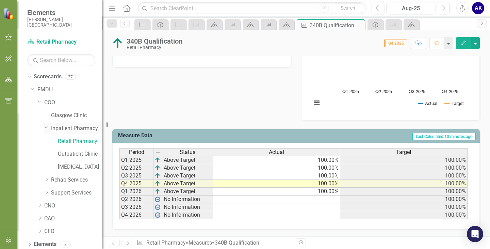
click at [78, 127] on link "Inpatient Pharmacy" at bounding box center [76, 129] width 51 height 8
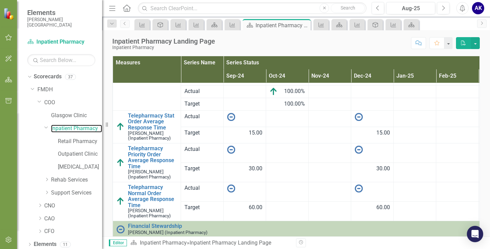
scroll to position [356, 0]
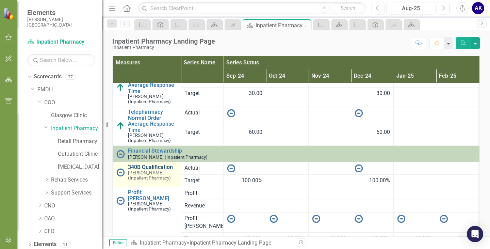
click at [146, 167] on link "340B Qualification" at bounding box center [152, 167] width 49 height 6
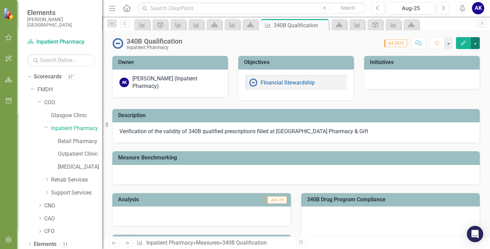
click at [478, 45] on button "button" at bounding box center [475, 43] width 9 height 12
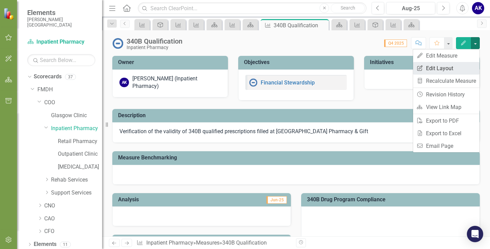
click at [438, 67] on link "Edit Report Edit Layout" at bounding box center [446, 68] width 66 height 13
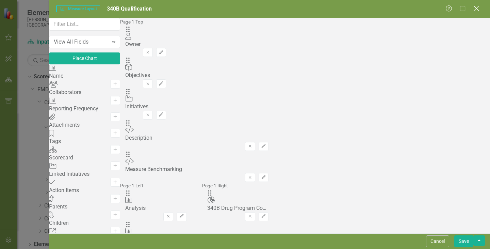
click at [478, 10] on icon at bounding box center [476, 8] width 5 height 5
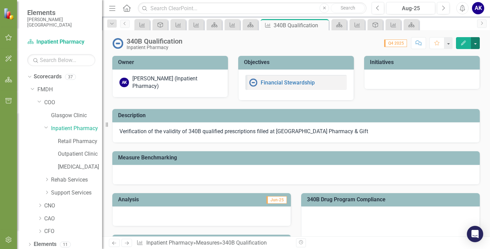
click at [477, 43] on button "button" at bounding box center [475, 43] width 9 height 12
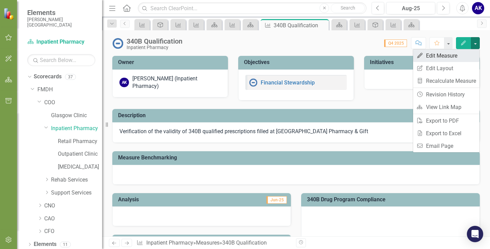
click at [442, 52] on link "Edit Edit Measure" at bounding box center [446, 55] width 66 height 13
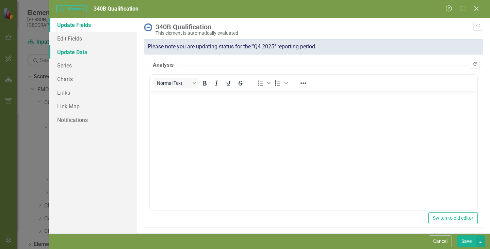
click at [68, 52] on link "Update Data" at bounding box center [93, 52] width 88 height 14
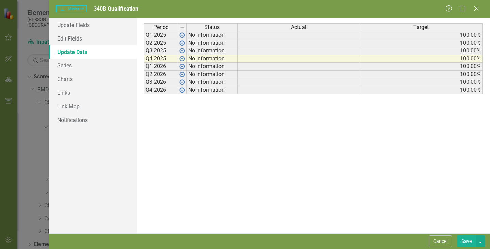
click at [271, 37] on td at bounding box center [299, 35] width 123 height 8
click at [80, 39] on link "Edit Fields" at bounding box center [93, 39] width 88 height 14
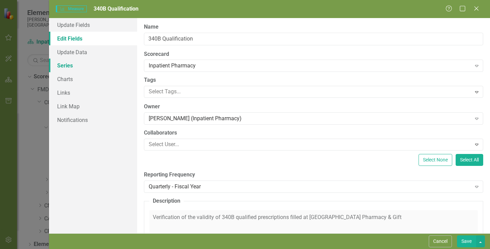
click at [61, 67] on link "Series" at bounding box center [93, 66] width 88 height 14
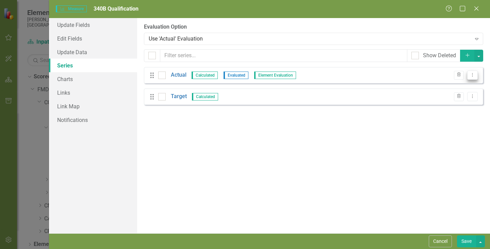
click at [474, 76] on icon "Dropdown Menu" at bounding box center [473, 75] width 6 height 4
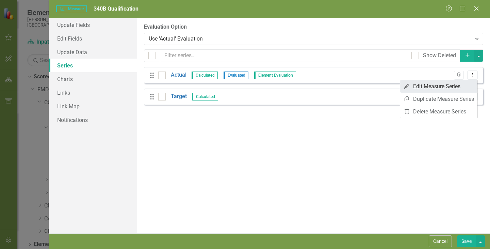
click at [449, 89] on link "Edit Edit Measure Series" at bounding box center [438, 86] width 77 height 13
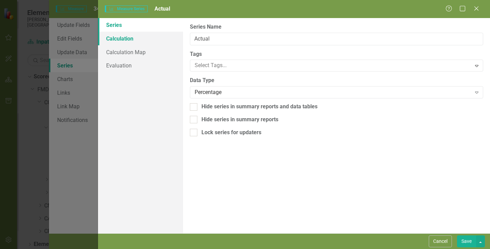
click at [131, 37] on link "Calculation" at bounding box center [140, 39] width 85 height 14
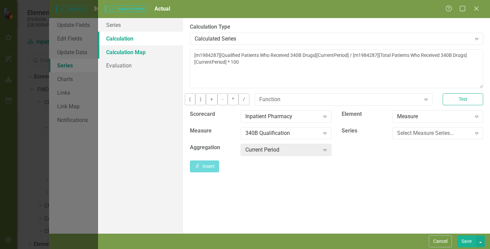
click at [136, 55] on link "Calculation Map" at bounding box center [140, 52] width 85 height 14
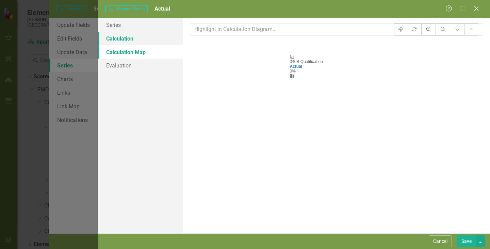
click at [128, 41] on link "Calculation" at bounding box center [140, 39] width 85 height 14
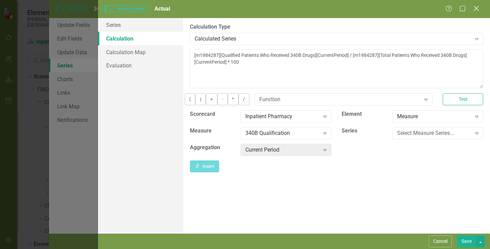
click at [479, 8] on icon "Close" at bounding box center [476, 8] width 9 height 6
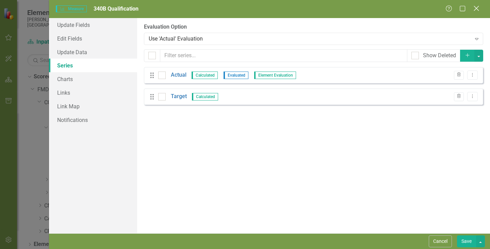
click at [475, 10] on icon "Close" at bounding box center [476, 8] width 9 height 6
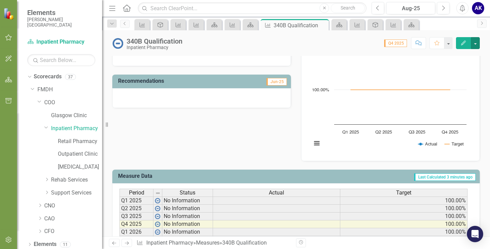
scroll to position [64, 0]
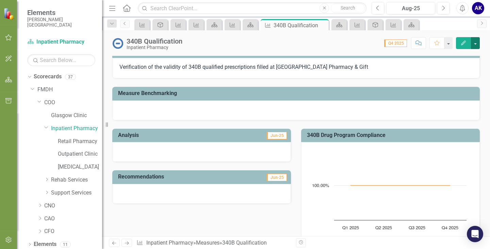
click at [479, 43] on button "button" at bounding box center [475, 43] width 9 height 12
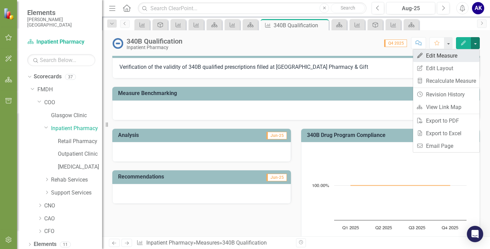
click at [447, 60] on link "Edit Edit Measure" at bounding box center [446, 55] width 66 height 13
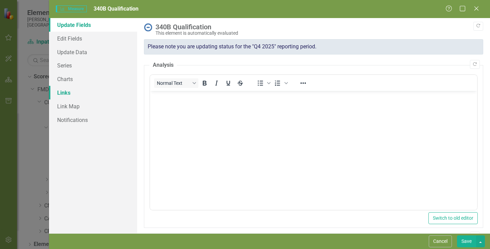
scroll to position [0, 0]
click at [67, 70] on link "Series" at bounding box center [93, 66] width 88 height 14
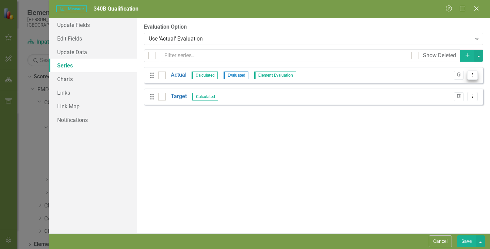
click at [475, 76] on icon "Dropdown Menu" at bounding box center [473, 75] width 6 height 4
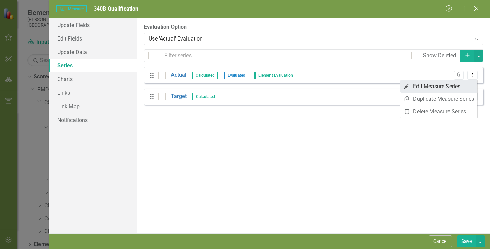
click at [445, 86] on link "Edit Edit Measure Series" at bounding box center [438, 86] width 77 height 13
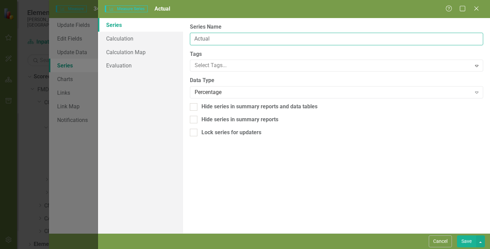
click at [249, 40] on input "Actual" at bounding box center [337, 39] width 294 height 13
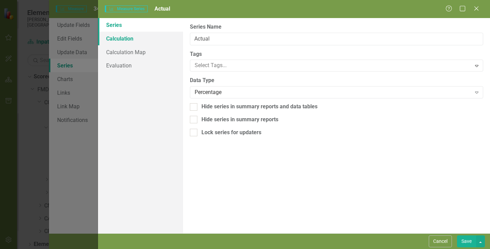
click at [138, 42] on link "Calculation" at bounding box center [140, 39] width 85 height 14
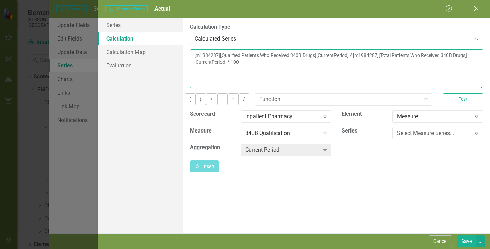
drag, startPoint x: 365, startPoint y: 61, endPoint x: 163, endPoint y: 44, distance: 202.6
click at [166, 43] on div "Series Calculation Calculation Map Evaluation From this page, you can edit the …" at bounding box center [294, 125] width 392 height 215
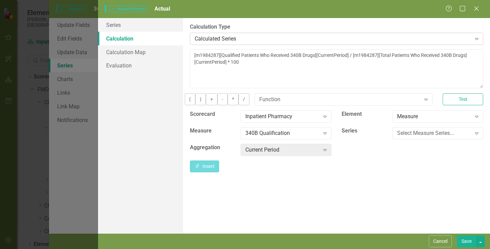
click at [475, 39] on icon "Expand" at bounding box center [477, 38] width 7 height 5
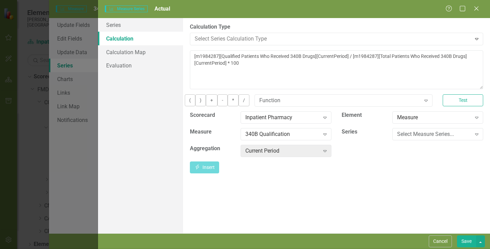
click at [234, 249] on div "Default (No Calculation)" at bounding box center [245, 253] width 490 height 8
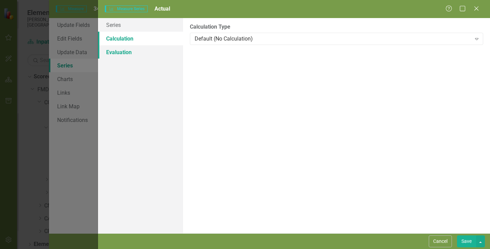
click at [131, 53] on link "Evaluation" at bounding box center [140, 52] width 85 height 14
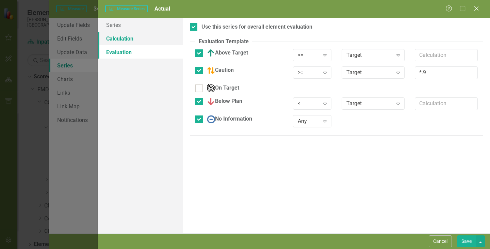
click at [129, 37] on link "Calculation" at bounding box center [140, 39] width 85 height 14
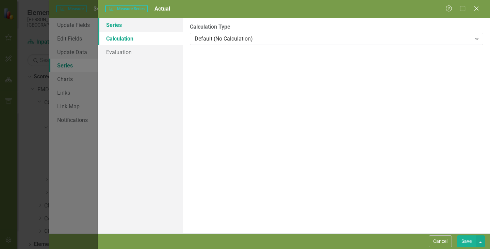
click at [120, 29] on link "Series" at bounding box center [140, 25] width 85 height 14
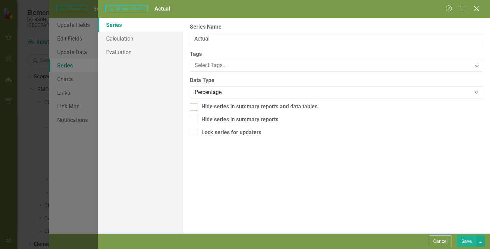
click at [477, 8] on icon at bounding box center [476, 8] width 5 height 5
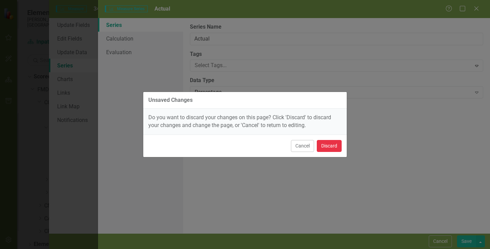
click at [331, 147] on button "Discard" at bounding box center [329, 146] width 25 height 12
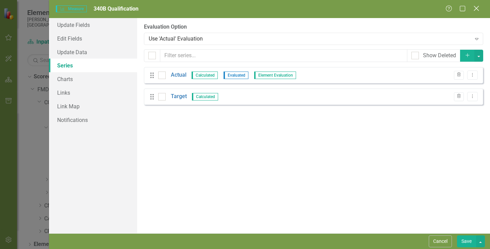
click at [475, 8] on icon "Close" at bounding box center [476, 8] width 9 height 6
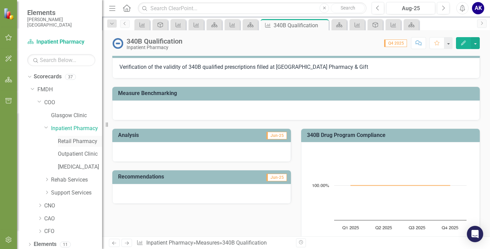
click at [65, 142] on link "Retail Pharmacy" at bounding box center [80, 142] width 44 height 8
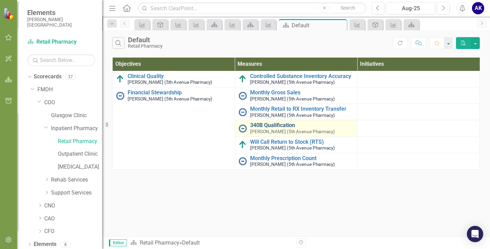
click at [259, 127] on link "340B Qualification" at bounding box center [302, 125] width 104 height 6
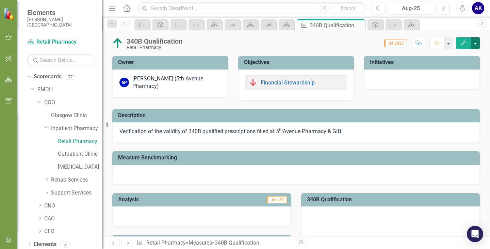
click at [477, 39] on button "button" at bounding box center [475, 43] width 9 height 12
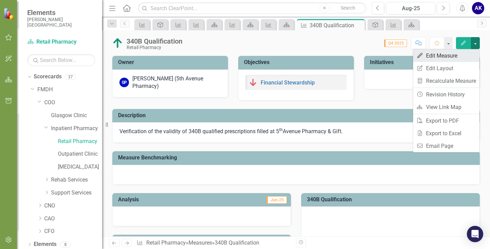
click at [460, 52] on link "Edit Edit Measure" at bounding box center [446, 55] width 66 height 13
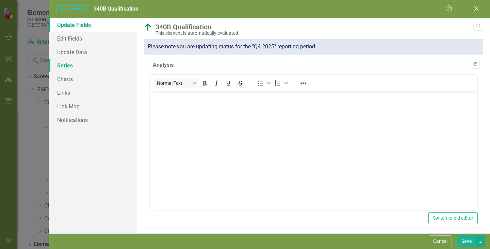
click at [74, 69] on link "Series" at bounding box center [93, 66] width 88 height 14
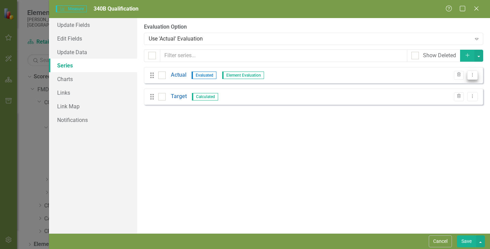
click at [475, 76] on icon "Dropdown Menu" at bounding box center [473, 75] width 6 height 4
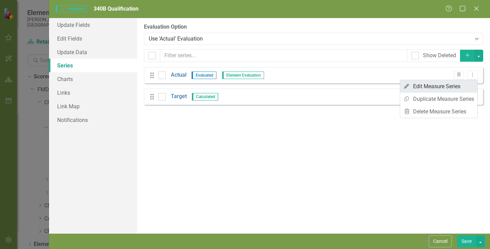
click at [457, 85] on link "Edit Edit Measure Series" at bounding box center [438, 86] width 77 height 13
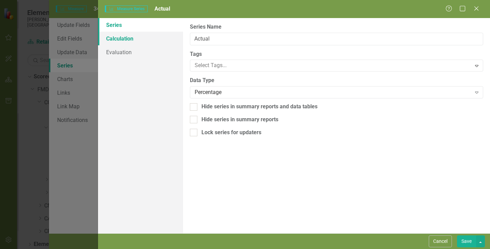
click at [129, 41] on link "Calculation" at bounding box center [140, 39] width 85 height 14
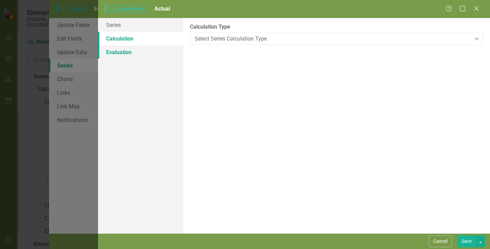
click at [125, 50] on link "Evaluation" at bounding box center [140, 52] width 85 height 14
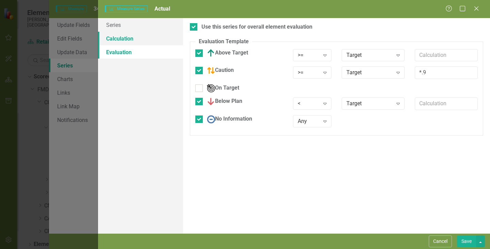
click at [125, 38] on link "Calculation" at bounding box center [140, 39] width 85 height 14
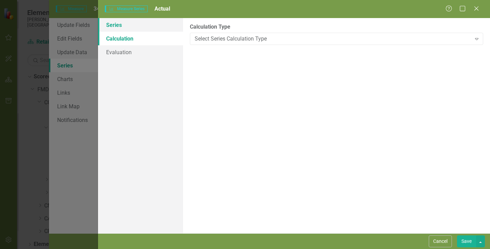
click at [122, 29] on link "Series" at bounding box center [140, 25] width 85 height 14
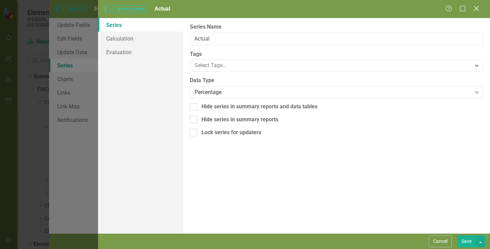
click at [478, 7] on icon at bounding box center [476, 8] width 5 height 5
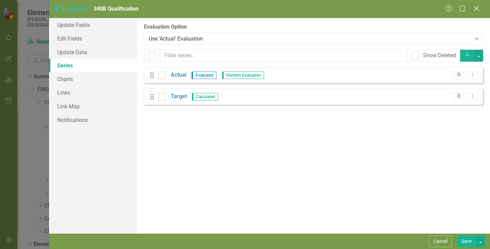
click at [476, 11] on icon "Close" at bounding box center [476, 8] width 9 height 6
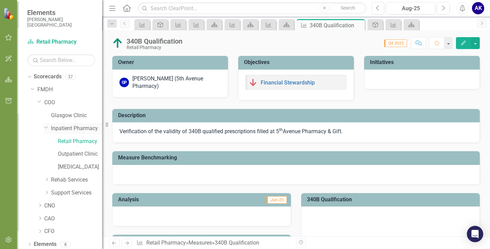
click at [66, 129] on link "Inpatient Pharmacy" at bounding box center [76, 129] width 51 height 8
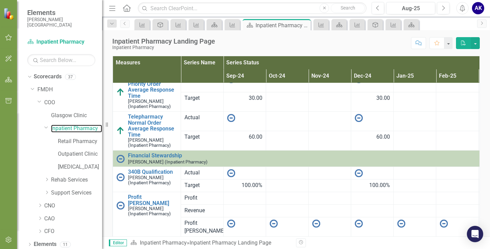
scroll to position [356, 0]
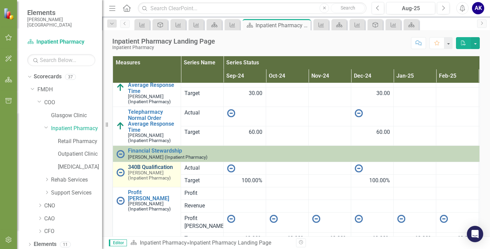
click at [152, 168] on link "340B Qualification" at bounding box center [152, 167] width 49 height 6
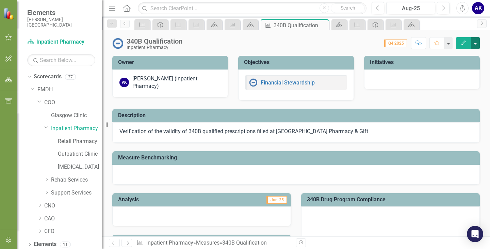
click at [475, 43] on button "button" at bounding box center [475, 43] width 9 height 12
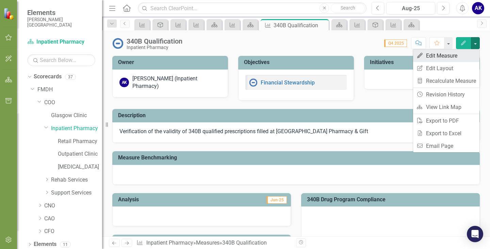
click at [450, 59] on link "Edit Edit Measure" at bounding box center [446, 55] width 66 height 13
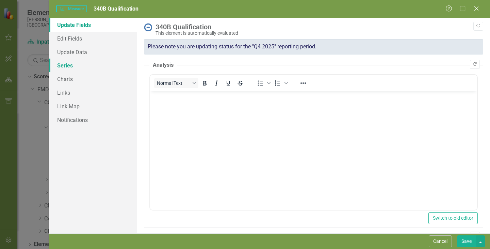
click at [69, 64] on link "Series" at bounding box center [93, 66] width 88 height 14
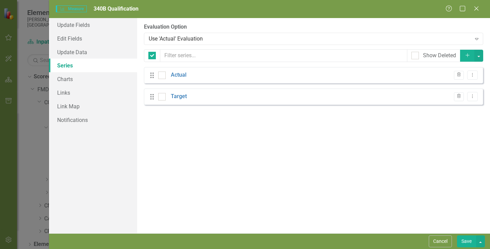
checkbox input "false"
click at [474, 73] on icon "Dropdown Menu" at bounding box center [473, 75] width 6 height 4
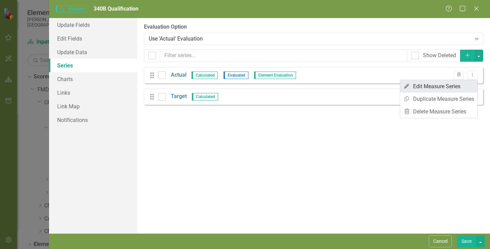
click at [423, 90] on link "Edit Edit Measure Series" at bounding box center [438, 86] width 77 height 13
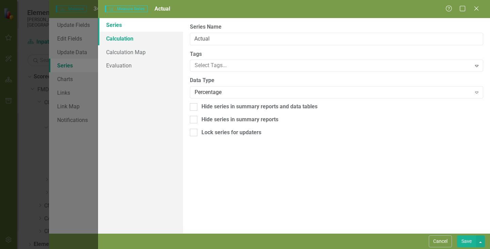
click at [138, 42] on link "Calculation" at bounding box center [140, 39] width 85 height 14
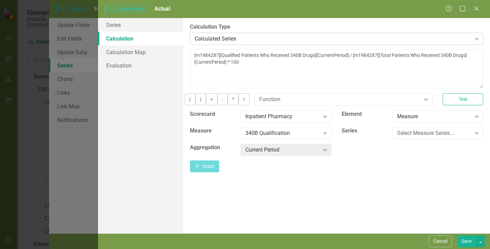
click at [477, 38] on icon at bounding box center [476, 39] width 3 height 2
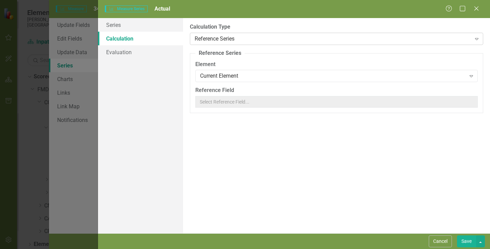
click at [477, 37] on icon "Expand" at bounding box center [477, 38] width 7 height 5
click at [237, 249] on div "Default (No Calculation)" at bounding box center [245, 253] width 490 height 8
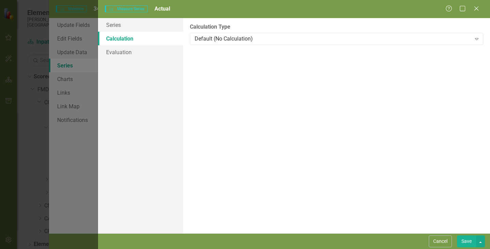
click at [468, 244] on button "Save" at bounding box center [466, 241] width 19 height 12
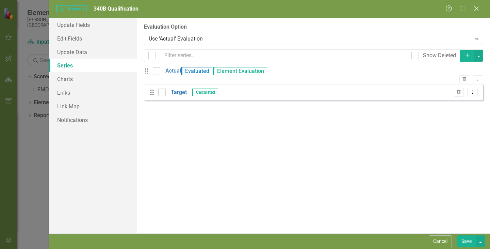
click at [48, 146] on div "Measure Measure 340B Qualification Help Maximize Close Update Fields Edit Field…" at bounding box center [245, 124] width 490 height 249
click at [35, 139] on div "Measure Measure 340B Qualification Help Maximize Close Update Fields Edit Field…" at bounding box center [245, 124] width 490 height 249
click at [477, 7] on icon at bounding box center [476, 8] width 5 height 5
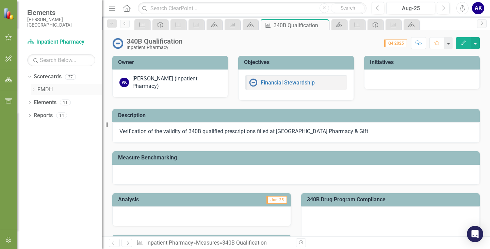
click at [39, 90] on link "FMDH" at bounding box center [69, 90] width 65 height 8
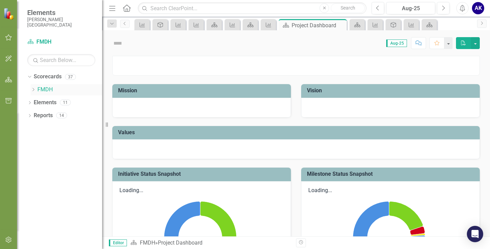
click at [33, 90] on icon "Dropdown" at bounding box center [33, 90] width 5 height 4
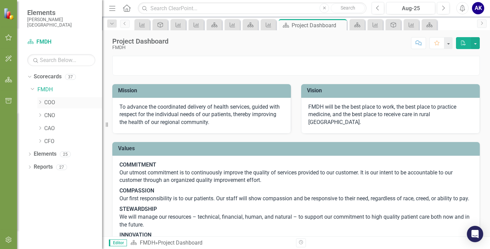
click at [41, 102] on icon at bounding box center [40, 101] width 2 height 3
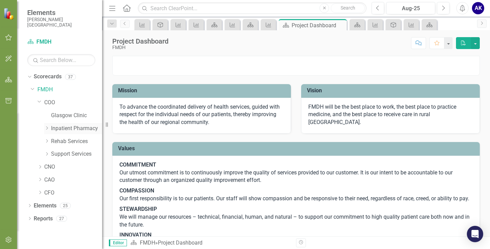
click at [57, 130] on link "Inpatient Pharmacy" at bounding box center [76, 129] width 51 height 8
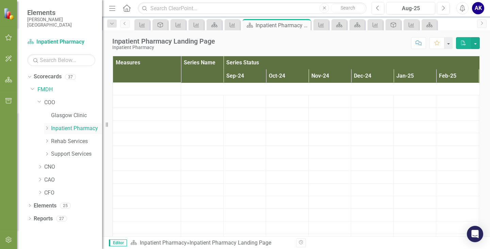
click at [48, 128] on icon at bounding box center [47, 127] width 2 height 3
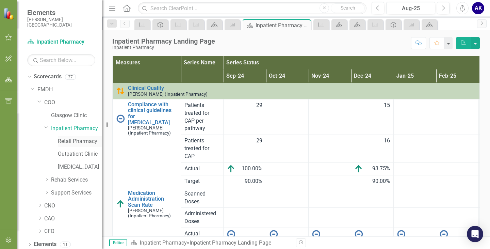
click at [69, 143] on link "Retail Pharmacy" at bounding box center [80, 142] width 44 height 8
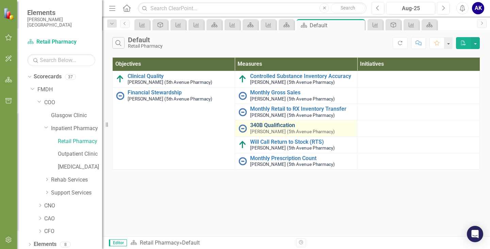
click at [277, 125] on link "340B Qualification" at bounding box center [302, 125] width 104 height 6
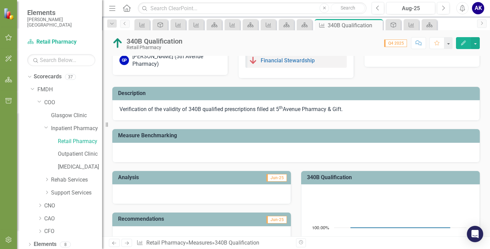
scroll to position [34, 0]
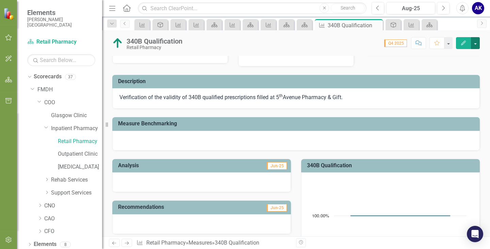
click at [477, 42] on button "button" at bounding box center [475, 43] width 9 height 12
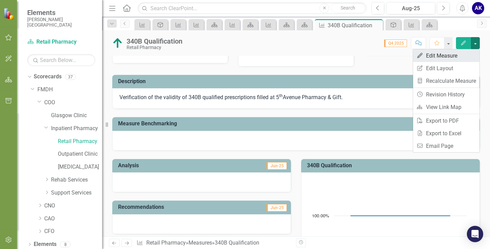
click at [438, 54] on link "Edit Edit Measure" at bounding box center [446, 55] width 66 height 13
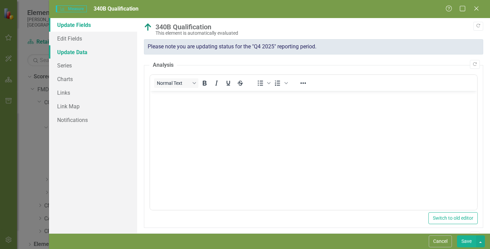
scroll to position [0, 0]
click at [71, 64] on link "Series" at bounding box center [93, 66] width 88 height 14
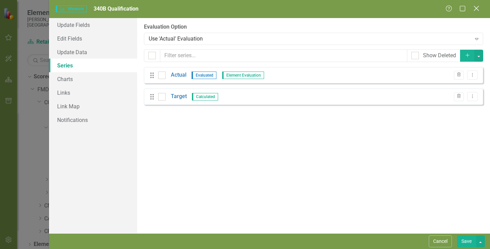
click at [475, 8] on icon "Close" at bounding box center [476, 8] width 9 height 6
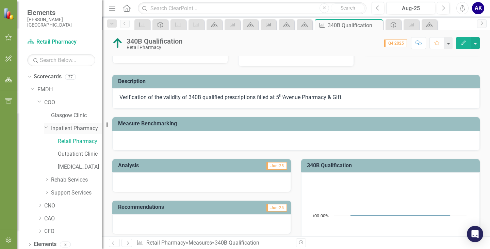
click at [58, 126] on link "Inpatient Pharmacy" at bounding box center [76, 129] width 51 height 8
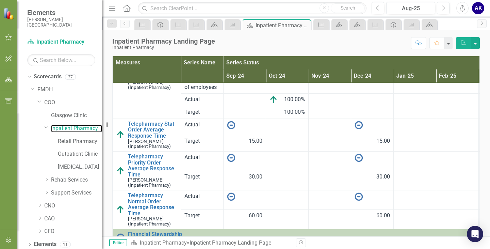
scroll to position [356, 0]
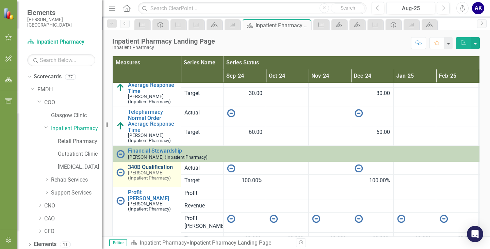
click at [156, 165] on link "340B Qualification" at bounding box center [152, 167] width 49 height 6
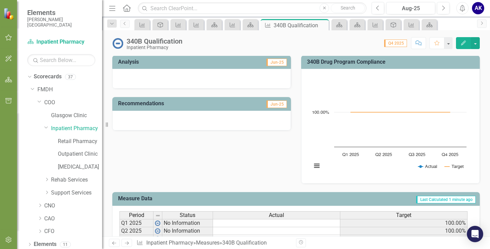
scroll to position [201, 0]
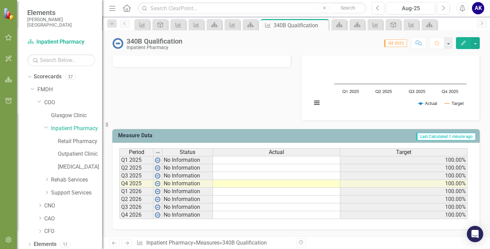
click at [249, 161] on td at bounding box center [276, 160] width 127 height 8
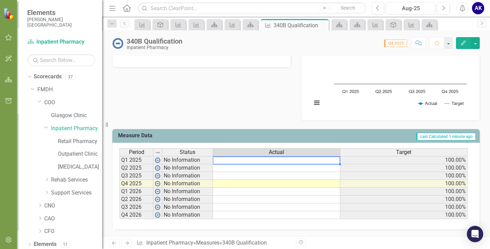
click at [249, 161] on td at bounding box center [276, 160] width 127 height 8
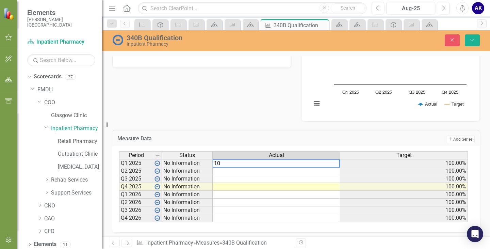
type textarea "100"
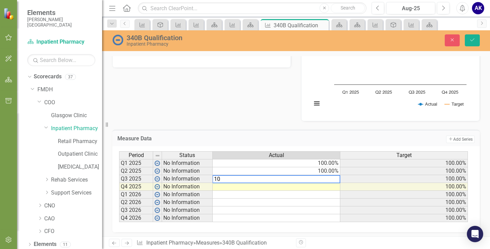
type textarea "100"
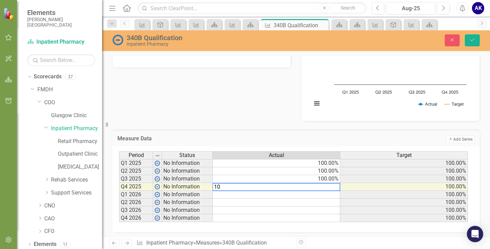
type textarea "100"
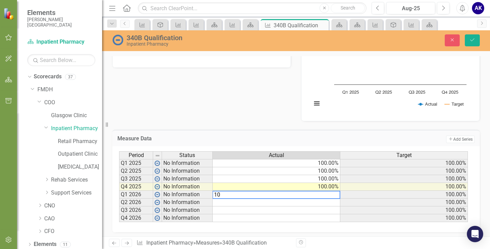
type textarea "100"
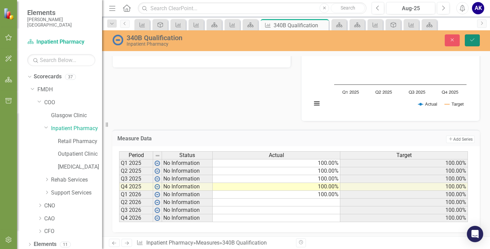
click at [473, 41] on icon "submit" at bounding box center [473, 39] width 4 height 3
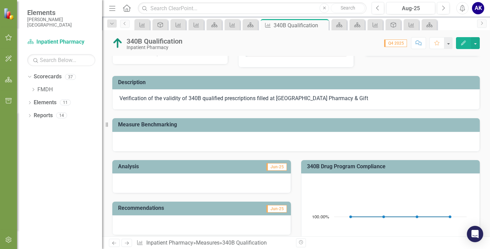
scroll to position [0, 0]
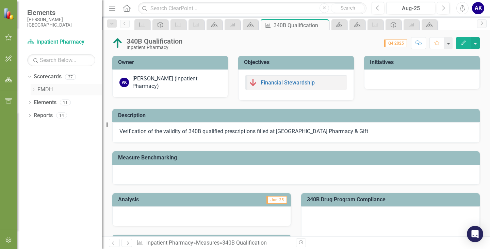
click at [34, 90] on icon at bounding box center [34, 89] width 2 height 3
click at [45, 106] on link "COO" at bounding box center [73, 103] width 58 height 8
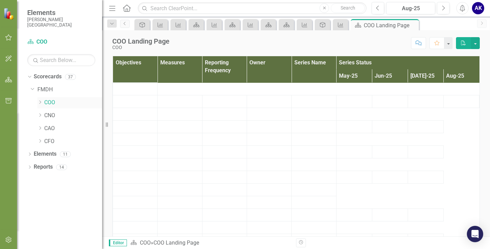
click at [39, 103] on icon "Dropdown" at bounding box center [39, 102] width 5 height 4
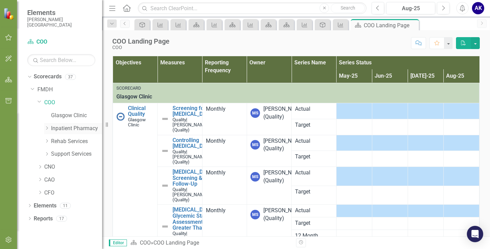
click at [57, 126] on link "Inpatient Pharmacy" at bounding box center [76, 129] width 51 height 8
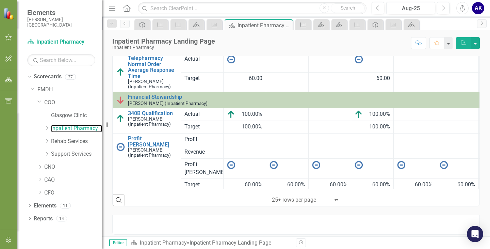
scroll to position [59, 0]
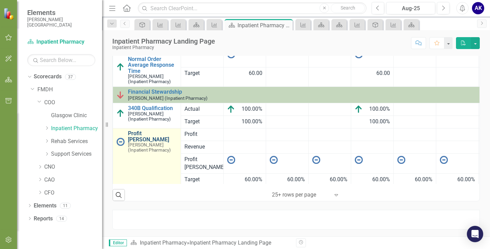
click at [145, 131] on link "Profit [PERSON_NAME]" at bounding box center [152, 136] width 49 height 12
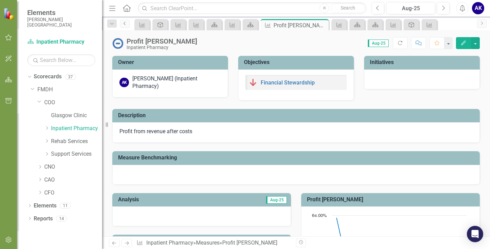
click at [123, 25] on icon "Previous" at bounding box center [124, 23] width 5 height 4
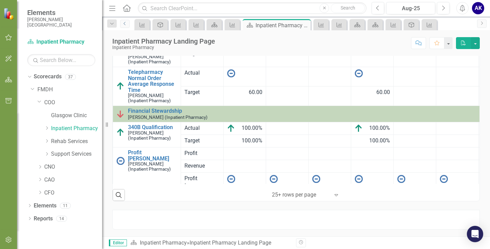
scroll to position [356, 0]
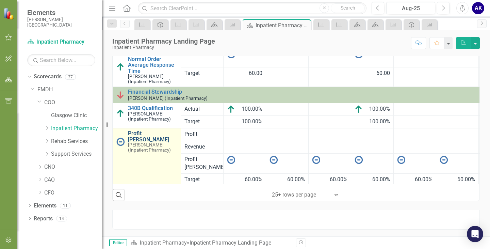
click at [145, 134] on link "Profit [PERSON_NAME]" at bounding box center [152, 136] width 49 height 12
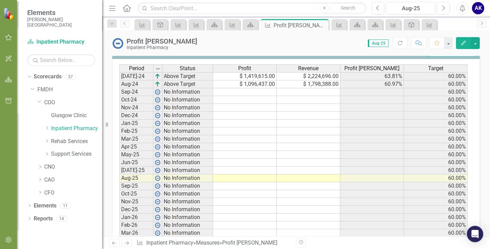
scroll to position [272, 0]
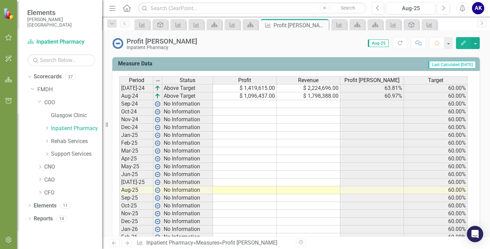
click at [266, 88] on td "$ 1,419,615.00" at bounding box center [245, 88] width 64 height 8
click at [233, 184] on td at bounding box center [245, 182] width 64 height 8
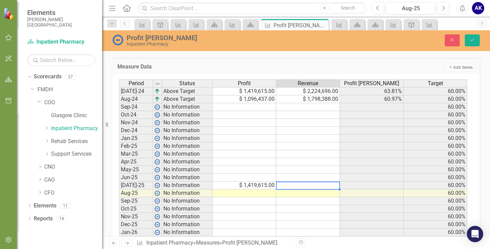
click at [308, 186] on td at bounding box center [308, 185] width 64 height 8
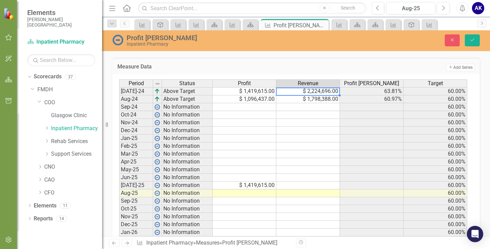
click at [318, 91] on td "$ 2,224,696.00" at bounding box center [308, 91] width 64 height 8
click at [308, 186] on td at bounding box center [308, 185] width 64 height 8
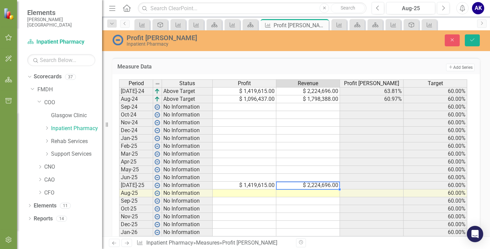
click at [264, 99] on td "$ 1,096,437.00" at bounding box center [245, 99] width 64 height 8
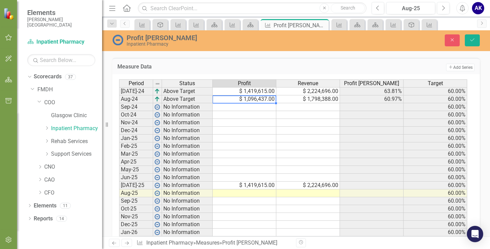
click at [263, 194] on td at bounding box center [245, 193] width 64 height 8
click at [327, 98] on td "$ 1,798,388.00" at bounding box center [308, 99] width 64 height 8
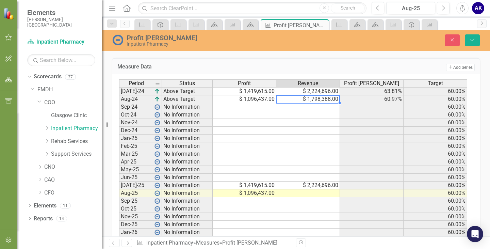
click at [320, 194] on td at bounding box center [308, 193] width 64 height 8
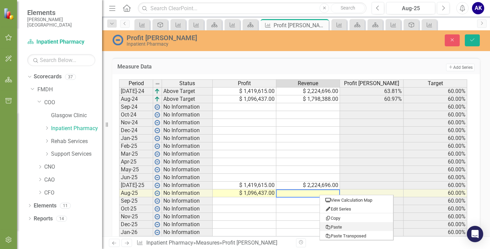
type textarea "1798388"
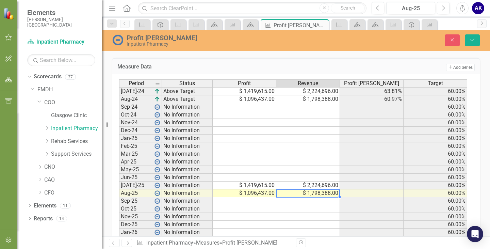
click at [263, 92] on td "$ 1,419,615.00" at bounding box center [245, 91] width 64 height 8
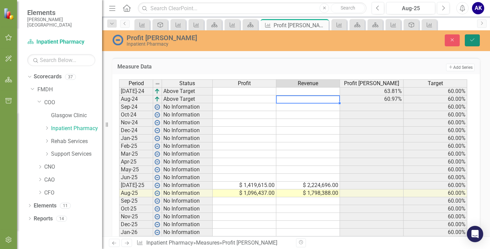
click at [473, 42] on icon "Save" at bounding box center [473, 39] width 6 height 5
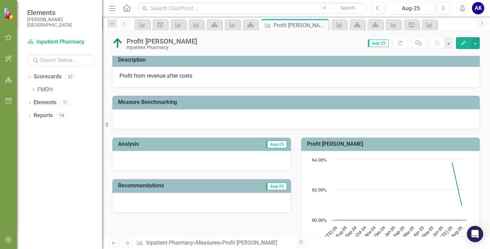
scroll to position [53, 0]
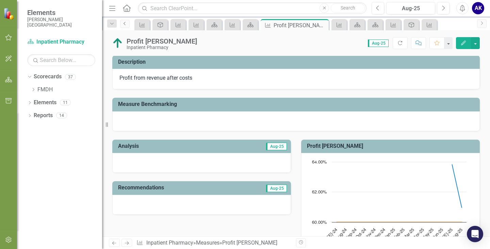
click at [126, 23] on icon "Previous" at bounding box center [124, 23] width 5 height 4
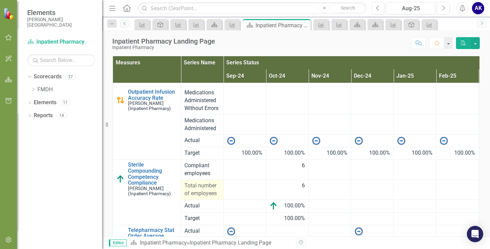
scroll to position [98, 0]
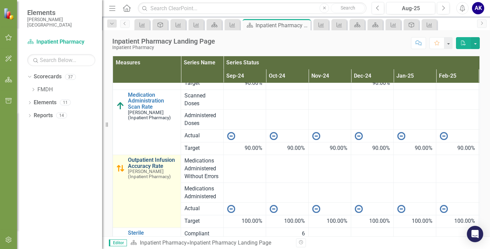
click at [145, 161] on link "Outpatient Infusion Accuracy Rate" at bounding box center [152, 163] width 49 height 12
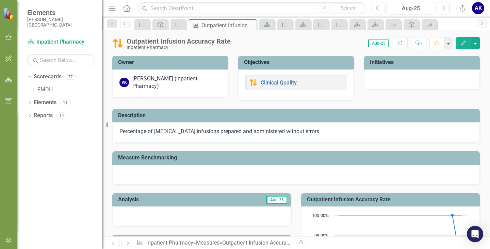
click at [124, 25] on icon "Previous" at bounding box center [124, 23] width 5 height 4
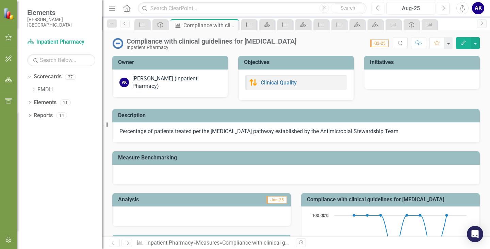
click at [125, 24] on icon "Previous" at bounding box center [124, 23] width 5 height 4
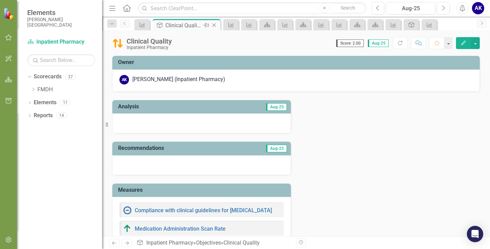
click at [214, 24] on icon "Close" at bounding box center [214, 24] width 7 height 5
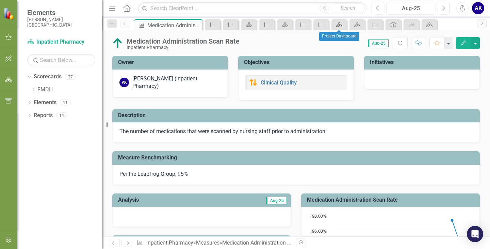
click at [341, 26] on icon "Scorecard" at bounding box center [339, 24] width 7 height 5
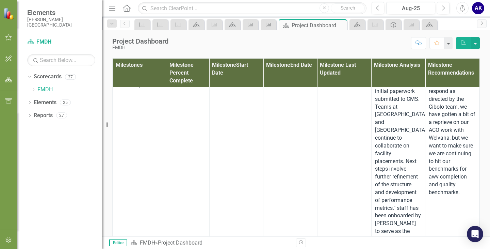
scroll to position [204, 0]
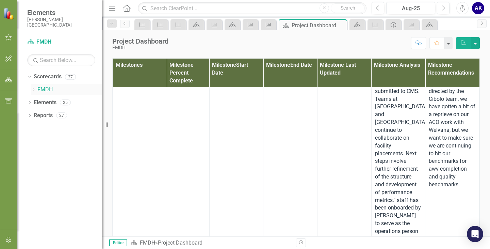
click at [33, 91] on icon "Dropdown" at bounding box center [33, 90] width 5 height 4
click at [40, 103] on icon at bounding box center [40, 101] width 2 height 3
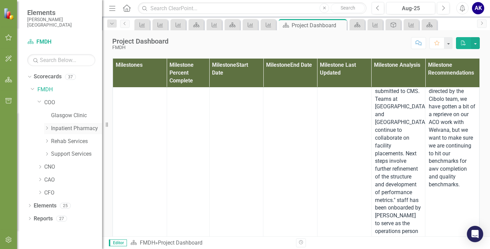
click at [66, 130] on link "Inpatient Pharmacy" at bounding box center [76, 129] width 51 height 8
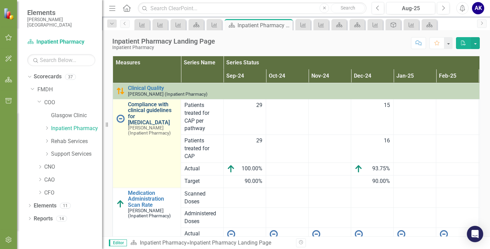
click at [137, 113] on link "Compliance with clinical guidelines for [MEDICAL_DATA]" at bounding box center [152, 113] width 49 height 24
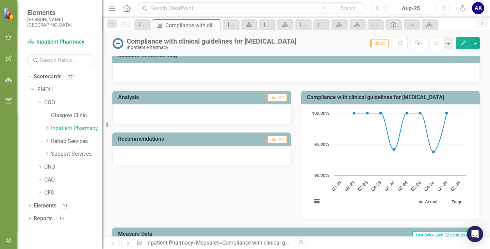
scroll to position [238, 0]
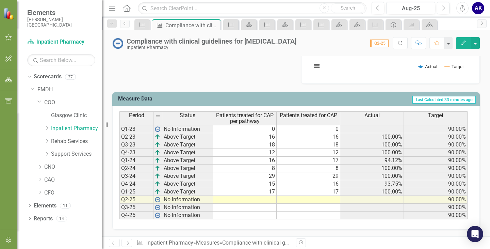
click at [273, 133] on td "0" at bounding box center [245, 129] width 64 height 8
click at [274, 133] on td "0" at bounding box center [245, 129] width 64 height 8
type textarea "0"
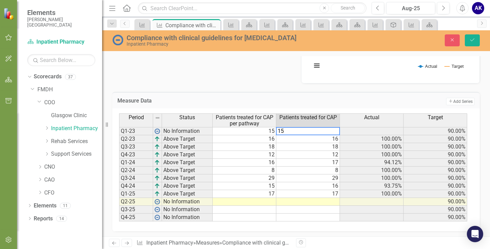
type textarea "15"
click at [326, 106] on td "Add Add Series" at bounding box center [393, 101] width 163 height 9
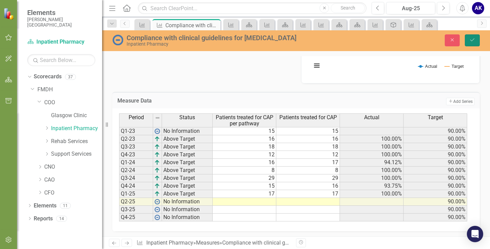
click at [468, 41] on button "Save" at bounding box center [472, 40] width 15 height 12
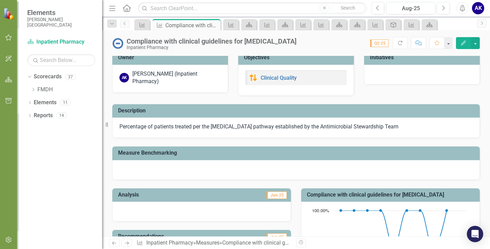
scroll to position [0, 0]
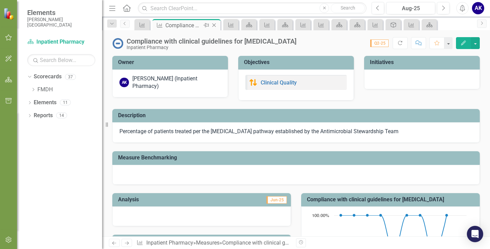
click at [206, 25] on icon at bounding box center [206, 25] width 5 height 4
click at [195, 26] on icon "Pin" at bounding box center [197, 25] width 7 height 5
click at [357, 26] on icon "Scorecard" at bounding box center [357, 24] width 7 height 5
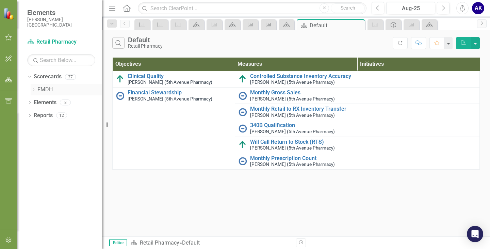
click at [32, 88] on icon "Dropdown" at bounding box center [33, 90] width 5 height 4
click at [51, 104] on link "COO" at bounding box center [73, 103] width 58 height 8
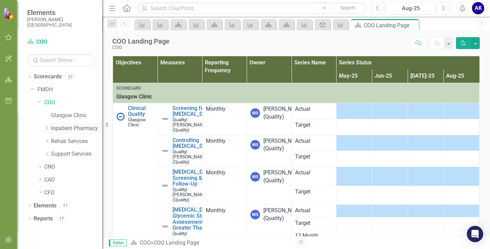
click at [49, 128] on icon "Dropdown" at bounding box center [46, 128] width 5 height 4
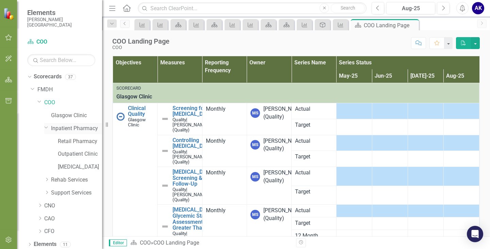
click at [81, 127] on link "Inpatient Pharmacy" at bounding box center [76, 129] width 51 height 8
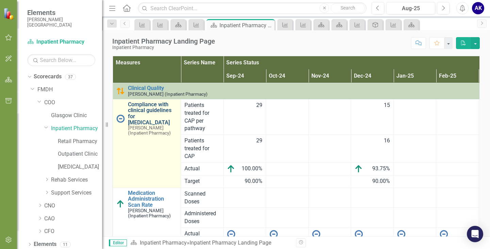
click at [157, 113] on link "Compliance with clinical guidelines for [MEDICAL_DATA]" at bounding box center [152, 113] width 49 height 24
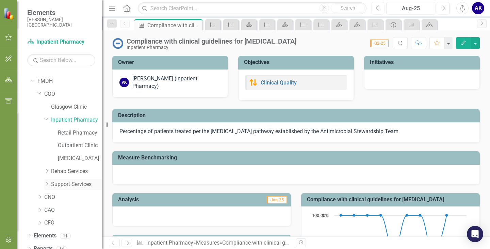
scroll to position [16, 0]
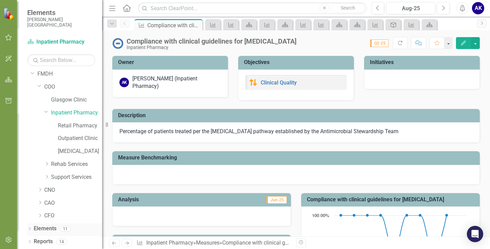
click at [32, 227] on div "Dropdown" at bounding box center [29, 230] width 5 height 6
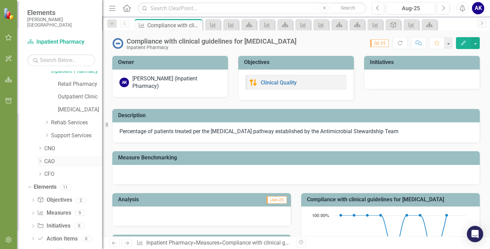
scroll to position [67, 0]
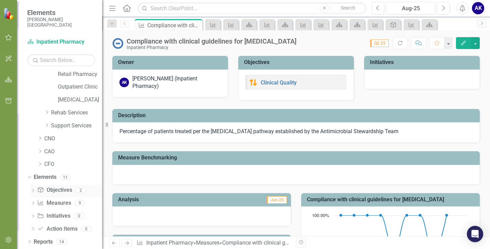
click at [48, 189] on link "Objective Objectives" at bounding box center [54, 190] width 35 height 8
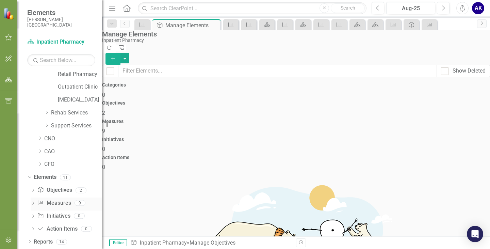
click at [50, 206] on link "Measure Measures" at bounding box center [54, 203] width 34 height 8
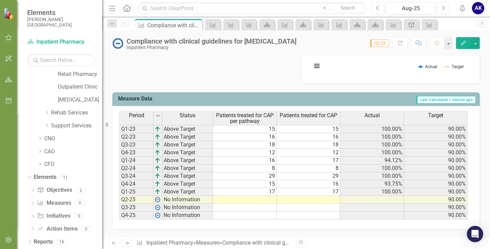
scroll to position [243, 0]
click at [250, 191] on td "17" at bounding box center [245, 192] width 64 height 8
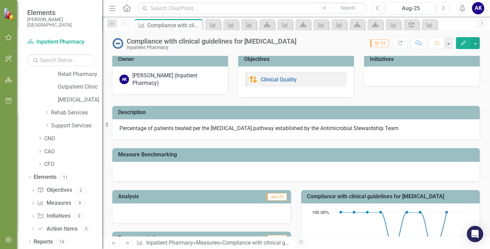
scroll to position [0, 0]
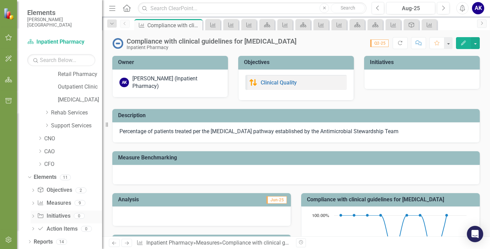
drag, startPoint x: 62, startPoint y: 217, endPoint x: 67, endPoint y: 213, distance: 5.8
click at [62, 217] on link "Initiative Initiatives" at bounding box center [53, 216] width 33 height 8
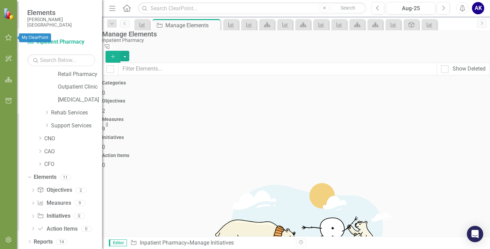
click at [8, 37] on icon "button" at bounding box center [8, 37] width 7 height 5
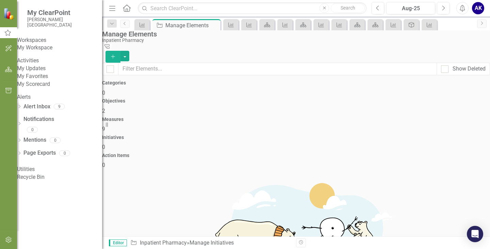
click at [42, 73] on link "My Updates" at bounding box center [59, 69] width 85 height 8
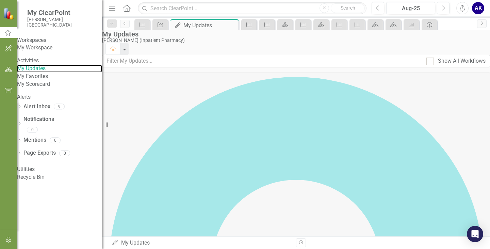
scroll to position [222, 0]
